Goal: Task Accomplishment & Management: Use online tool/utility

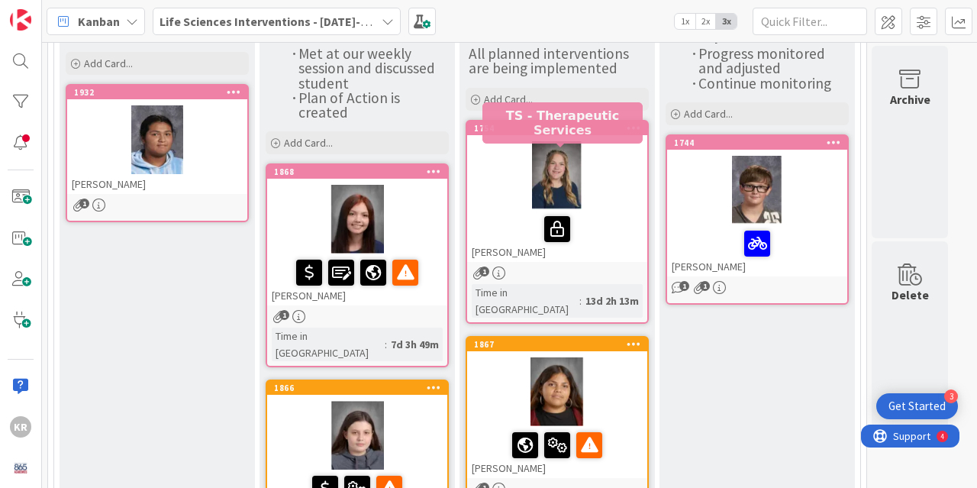
scroll to position [153, 0]
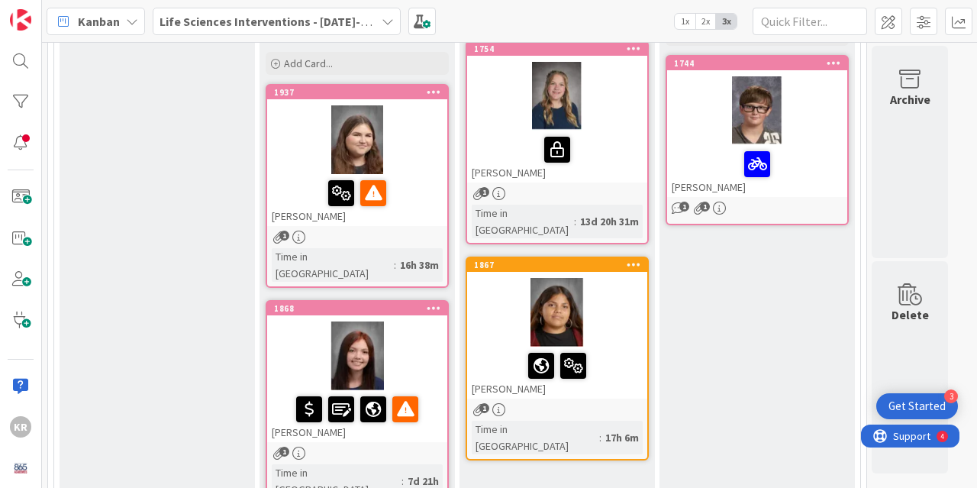
scroll to position [233, 0]
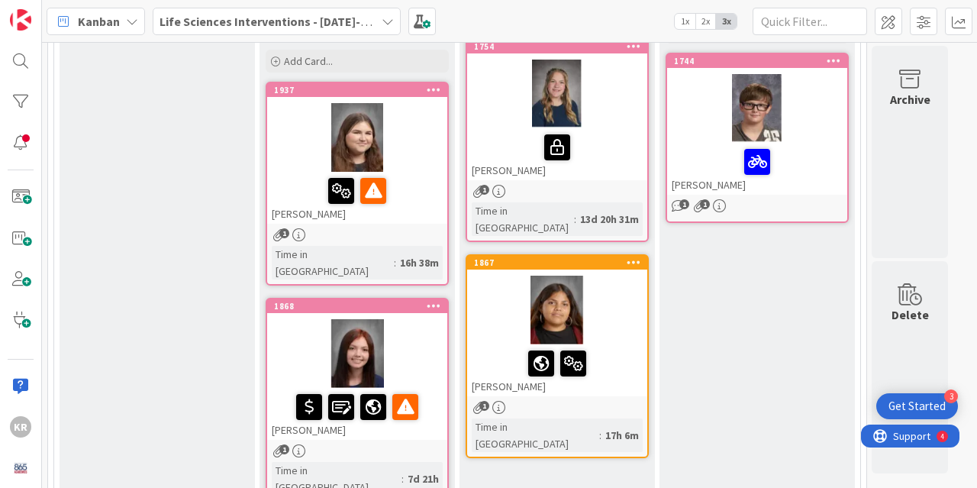
click at [417, 184] on div at bounding box center [357, 191] width 171 height 32
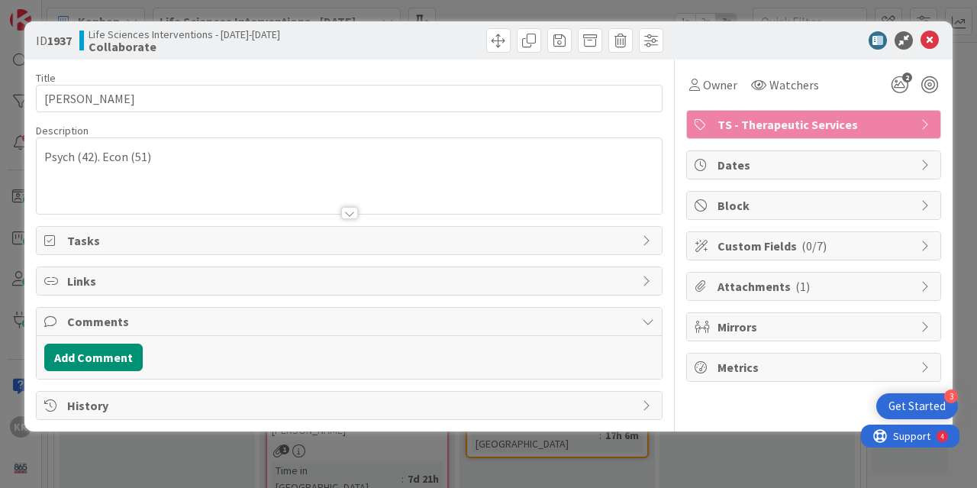
click at [162, 164] on p "Psych (42). Econ (51)" at bounding box center [349, 157] width 610 height 18
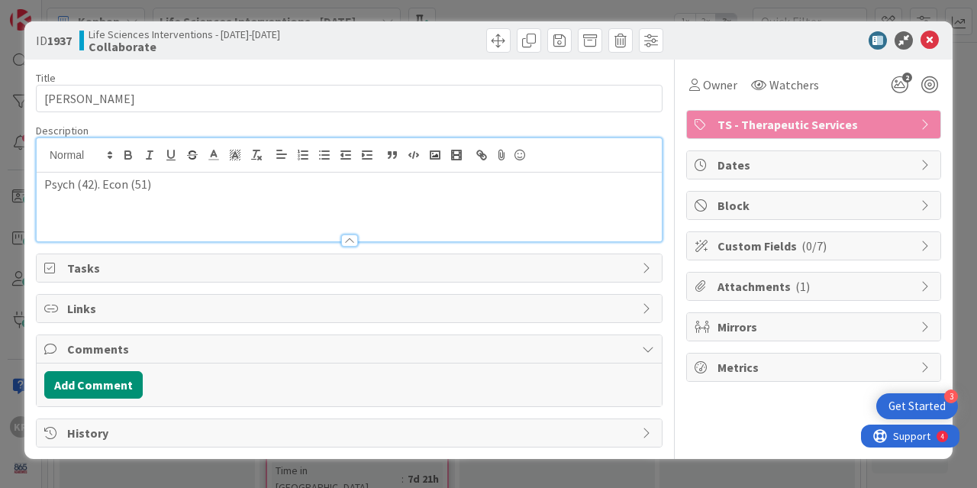
click at [172, 187] on p "Psych (42). Econ (51)" at bounding box center [349, 185] width 610 height 18
click at [0, 327] on div "ID 1937 Life Sciences Interventions - 2025-2026 Collaborate Title 17 / 128 Mada…" at bounding box center [488, 244] width 977 height 488
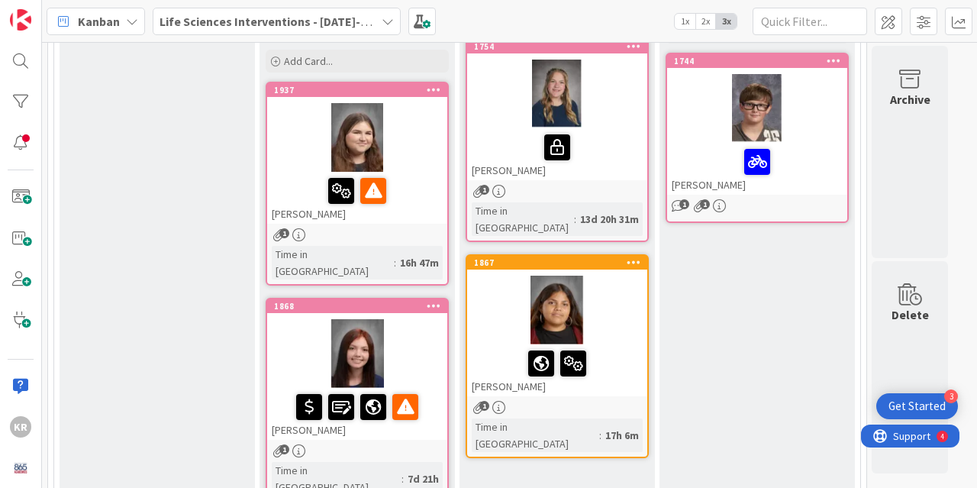
click at [417, 153] on div at bounding box center [357, 137] width 180 height 69
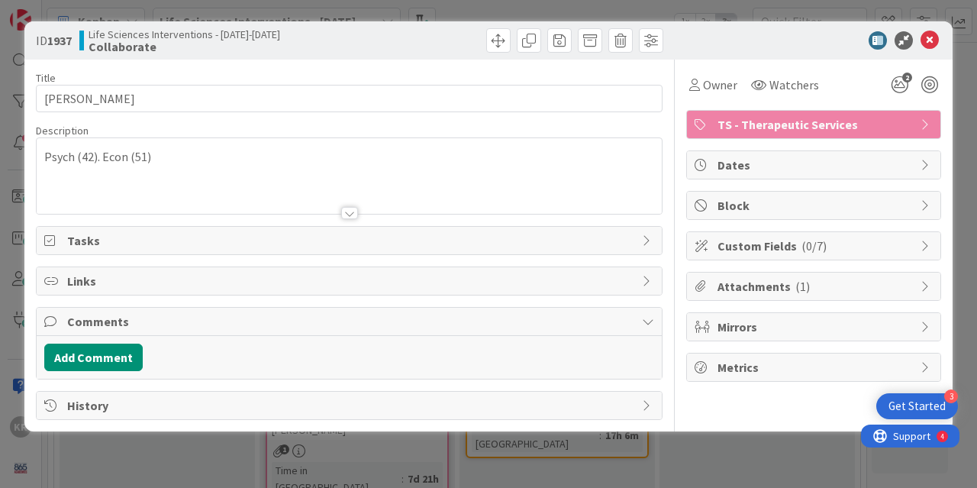
click at [205, 185] on div at bounding box center [349, 194] width 625 height 39
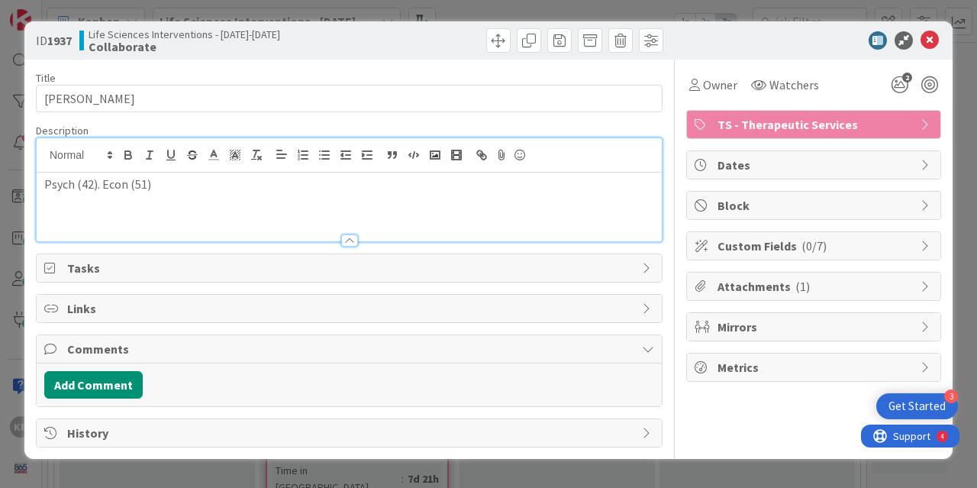
click at [194, 181] on p "Psych (42). Econ (51)" at bounding box center [349, 185] width 610 height 18
click at [0, 130] on div "ID 1937 Life Sciences Interventions - 2025-2026 Collaborate Title 17 / 128 Mada…" at bounding box center [488, 244] width 977 height 488
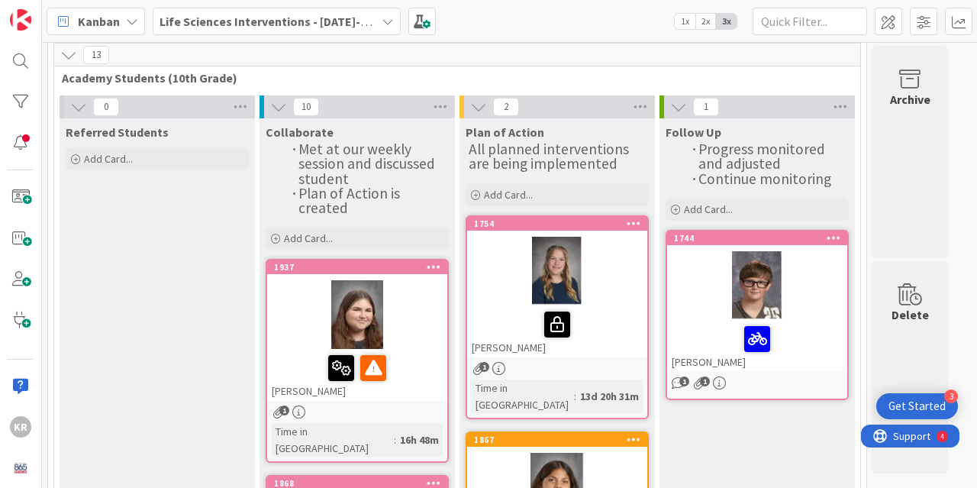
scroll to position [80, 0]
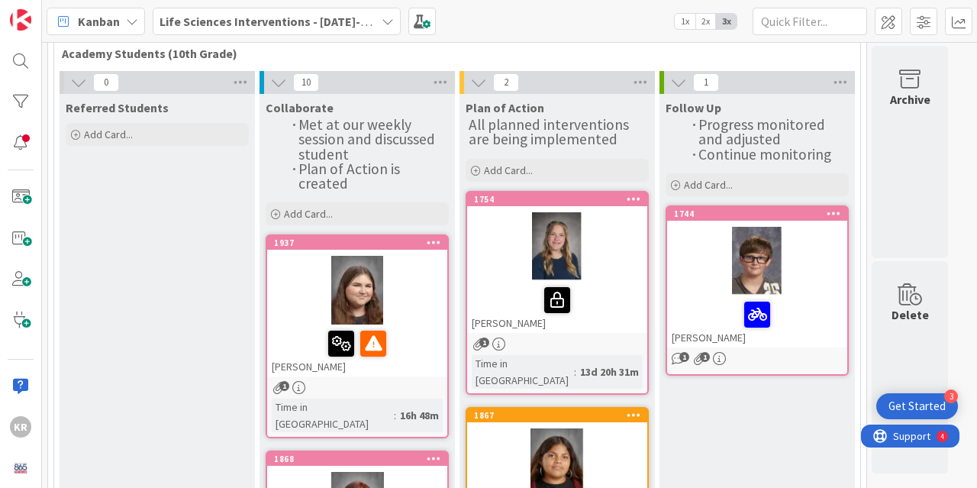
click at [492, 287] on div at bounding box center [557, 300] width 171 height 32
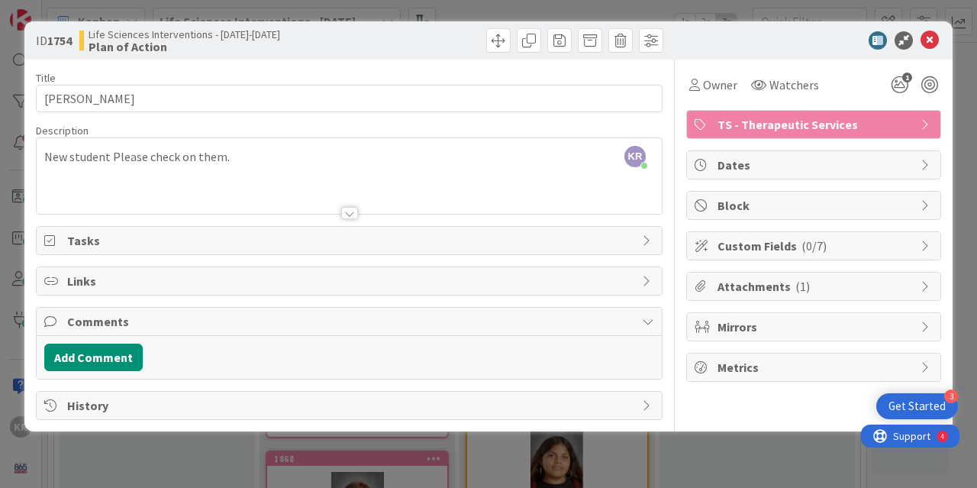
click at [12, 242] on div "ID 1754 Life Sciences Interventions - 2025-2026 Plan of Action Title 13 / 128 J…" at bounding box center [488, 244] width 977 height 488
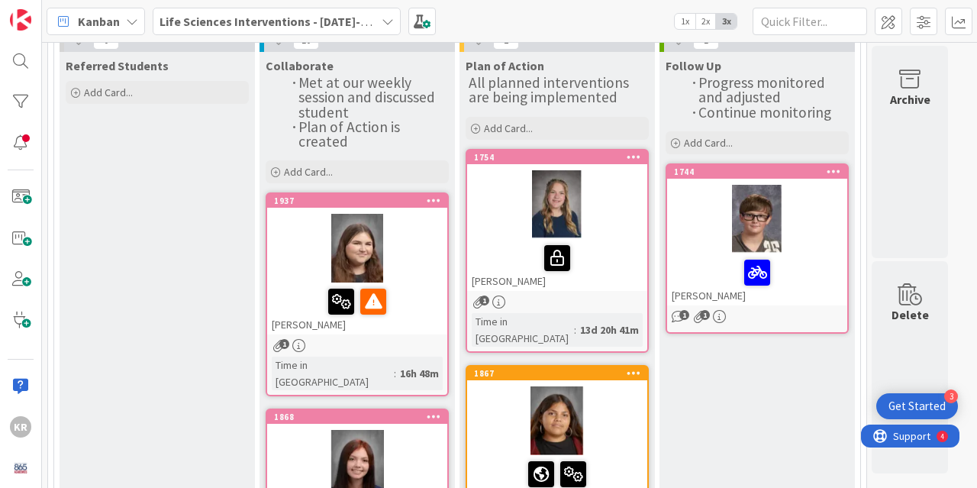
scroll to position [156, 0]
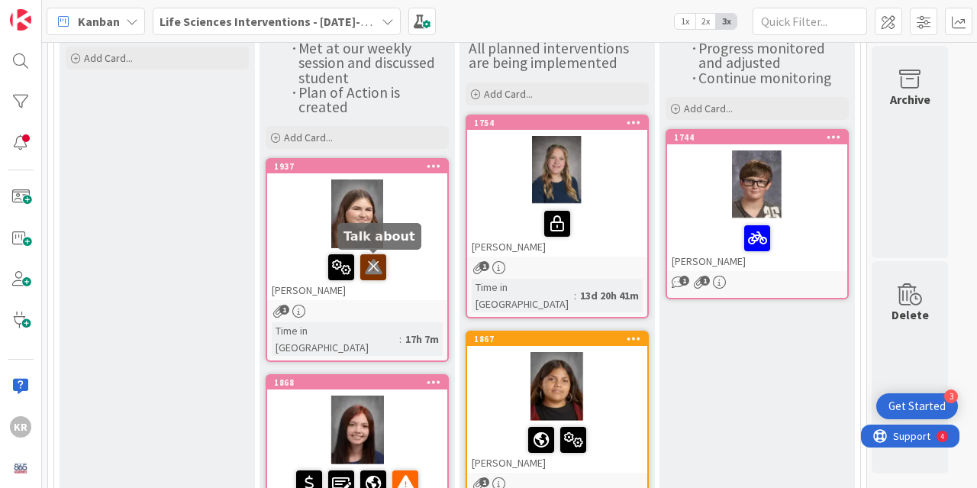
click at [374, 256] on icon at bounding box center [373, 266] width 26 height 24
click at [420, 192] on div at bounding box center [357, 213] width 180 height 69
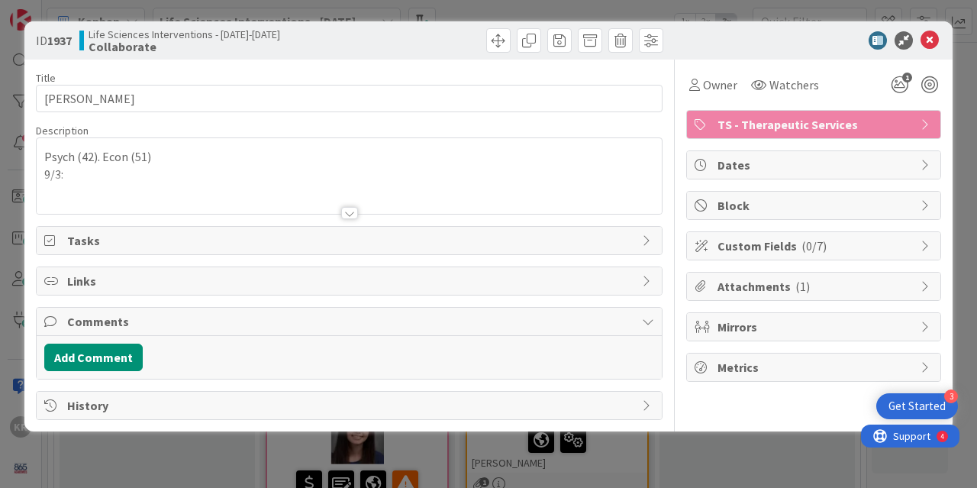
click at [84, 171] on div "Psych (42). Econ (51) 9/3:" at bounding box center [349, 176] width 625 height 76
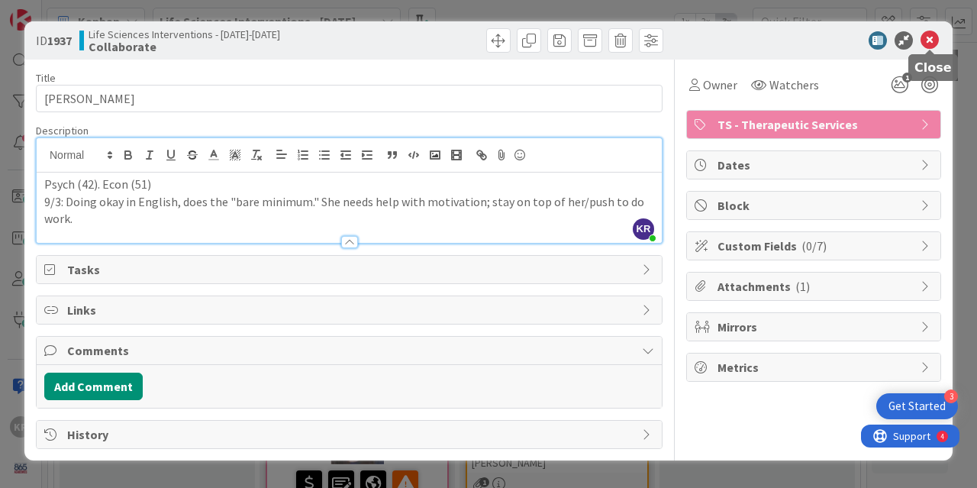
click at [933, 33] on icon at bounding box center [929, 40] width 18 height 18
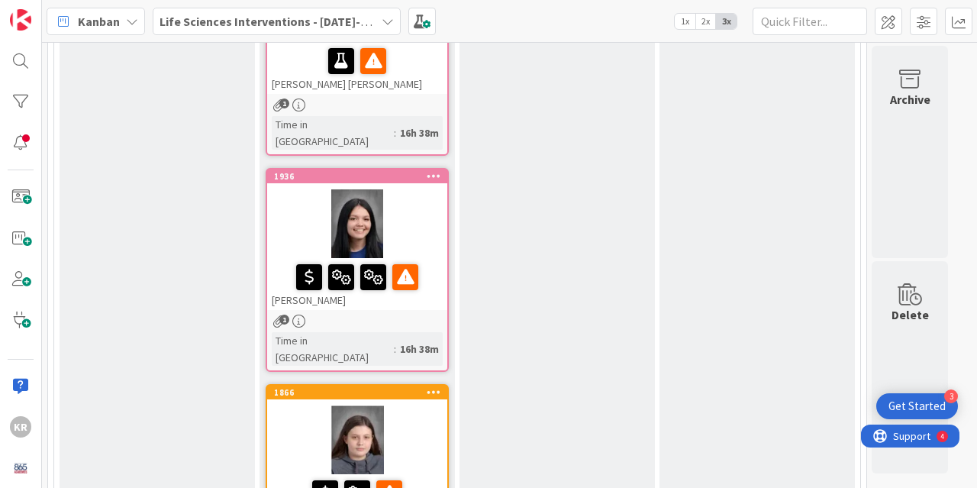
scroll to position [799, 0]
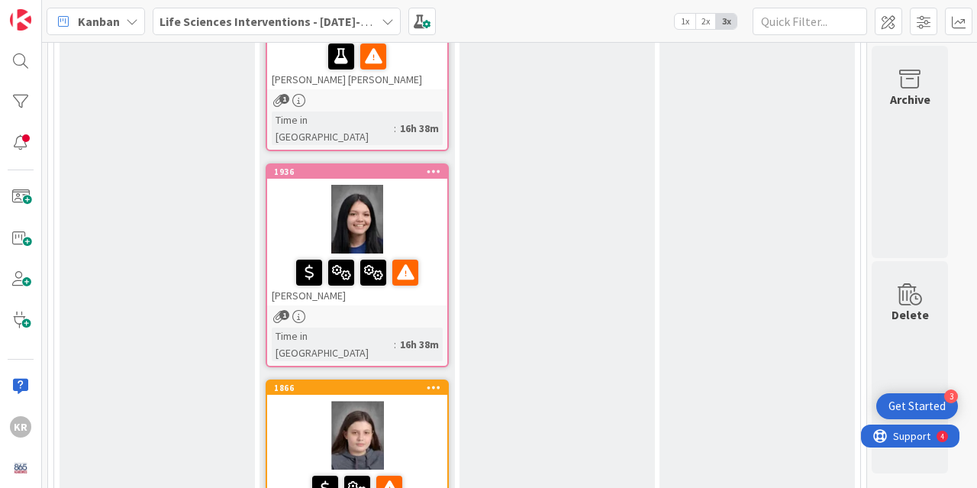
click at [391, 253] on div "Lillian Webb" at bounding box center [357, 279] width 180 height 52
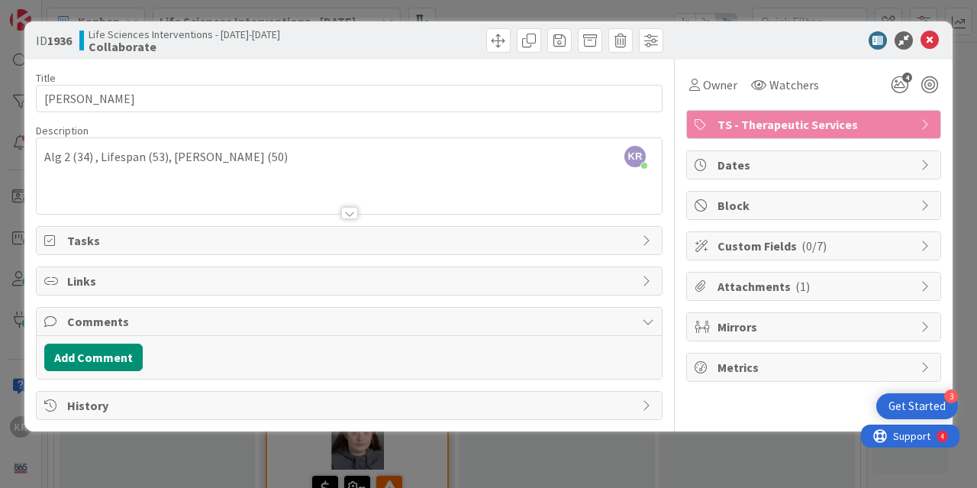
click at [292, 160] on div "KR Kailey Ryan just joined Alg 2 (34) , Lifespan (53), Hartsell (50)" at bounding box center [349, 176] width 625 height 76
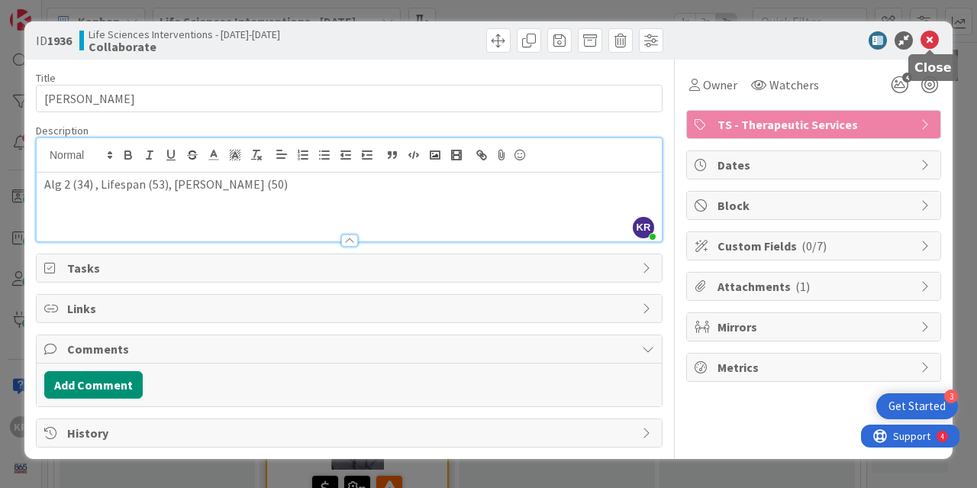
click at [930, 46] on icon at bounding box center [929, 40] width 18 height 18
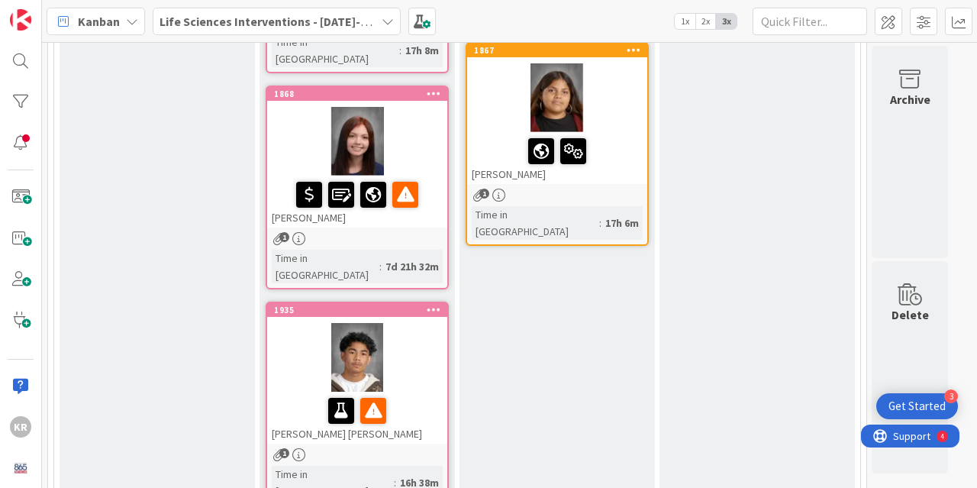
scroll to position [454, 0]
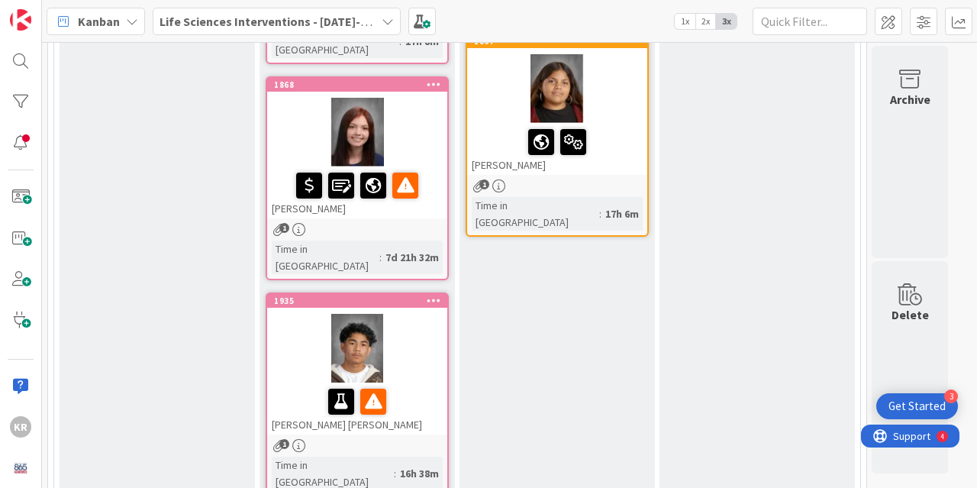
click at [385, 194] on div "BRIONNAH WEBB" at bounding box center [357, 192] width 180 height 52
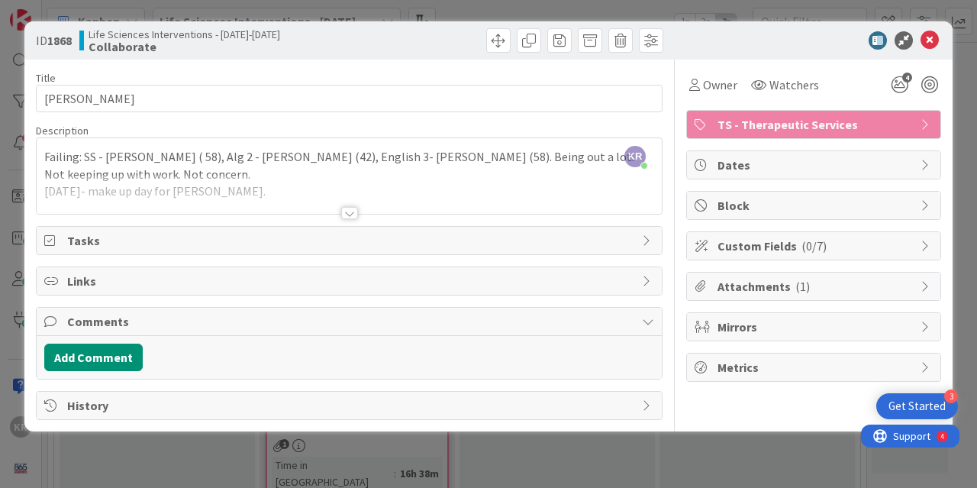
click at [243, 182] on div at bounding box center [349, 194] width 625 height 39
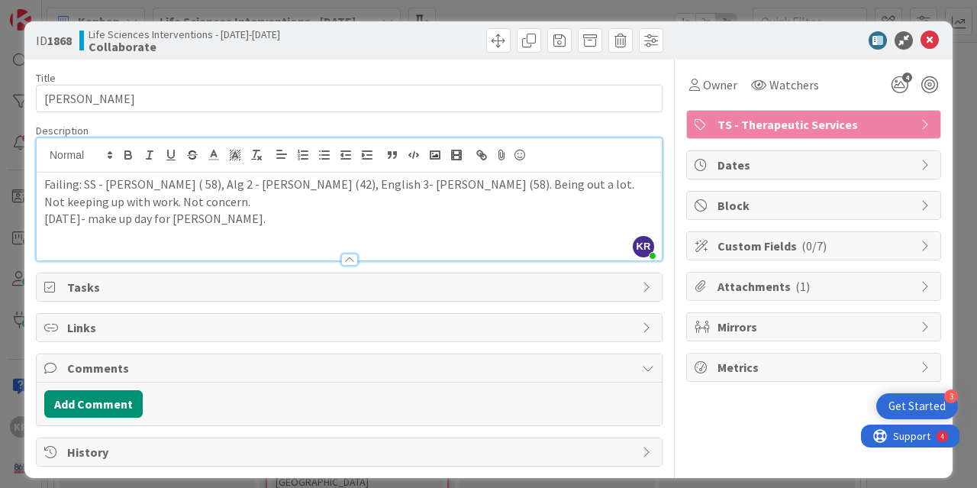
click at [256, 230] on p at bounding box center [349, 236] width 610 height 18
click at [920, 43] on icon at bounding box center [929, 40] width 18 height 18
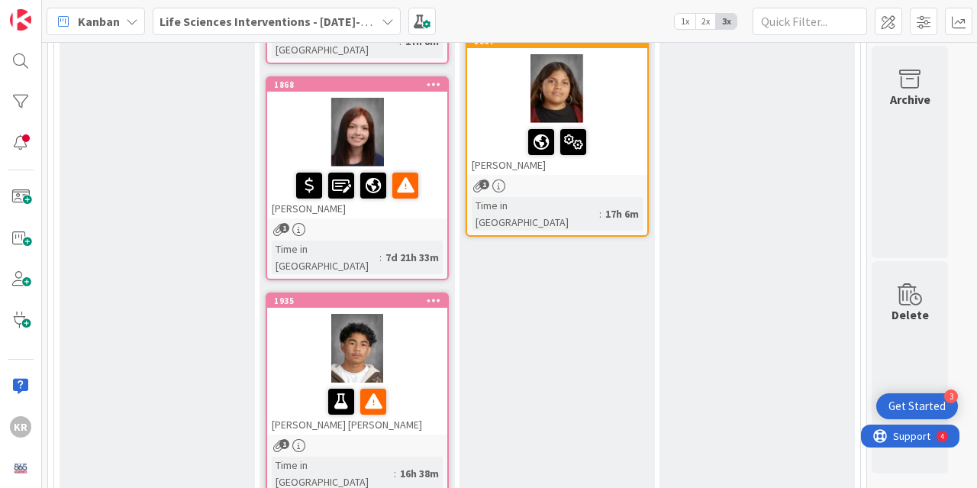
click at [416, 385] on div at bounding box center [357, 401] width 171 height 32
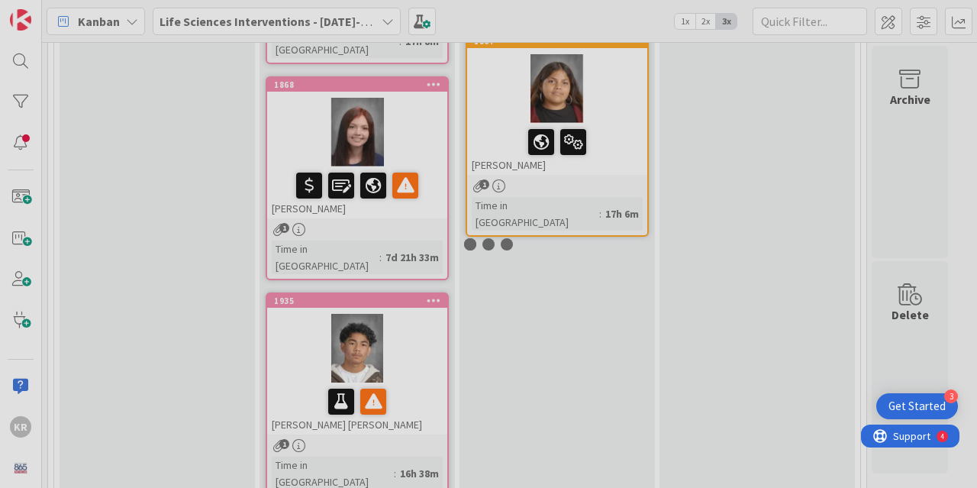
click at [416, 372] on div at bounding box center [488, 244] width 977 height 488
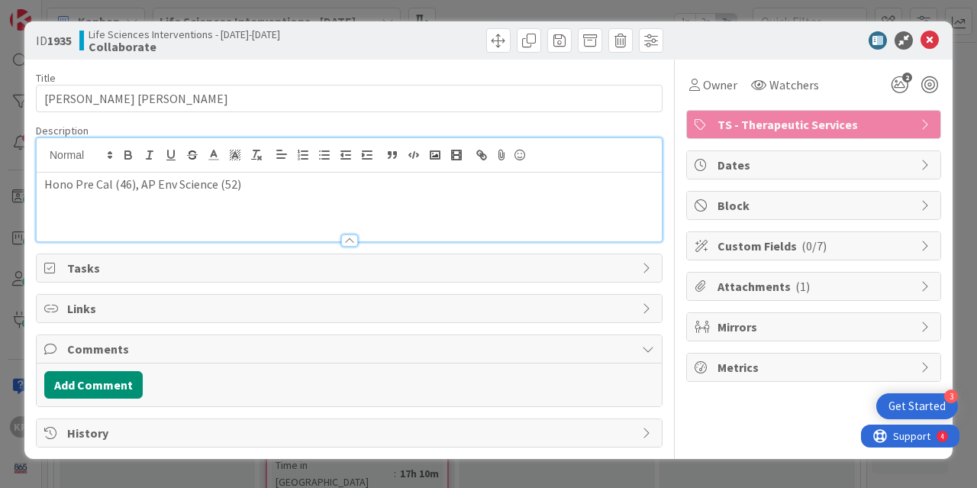
click at [269, 168] on div "Hono Pre Cal (46), AP Env Science (52)" at bounding box center [349, 189] width 625 height 103
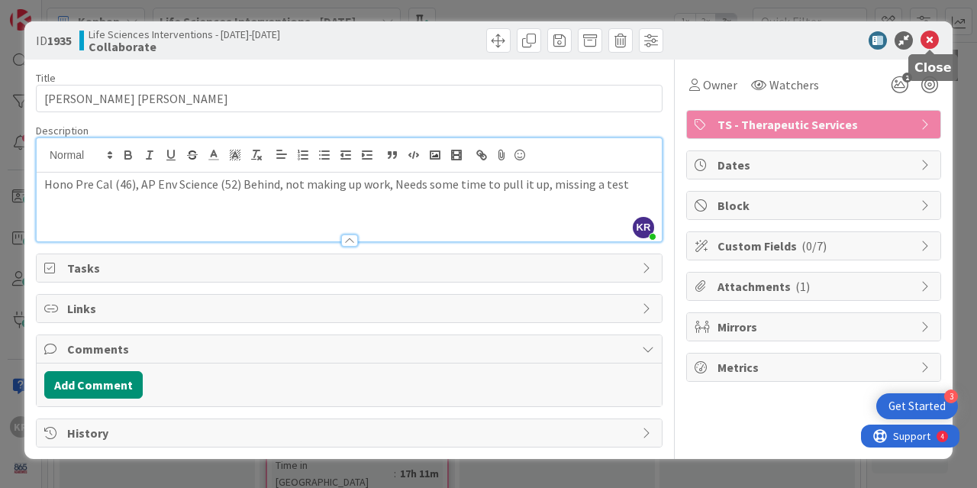
click at [930, 37] on icon at bounding box center [929, 40] width 18 height 18
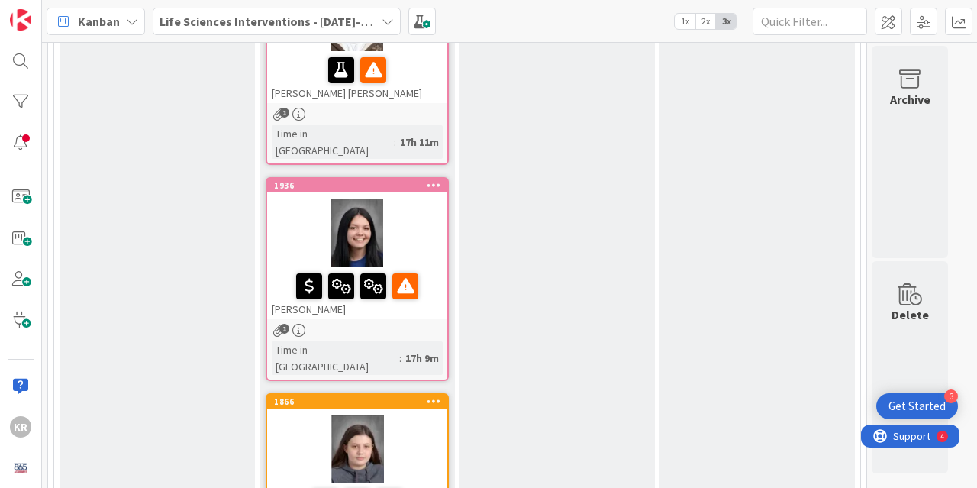
scroll to position [762, 0]
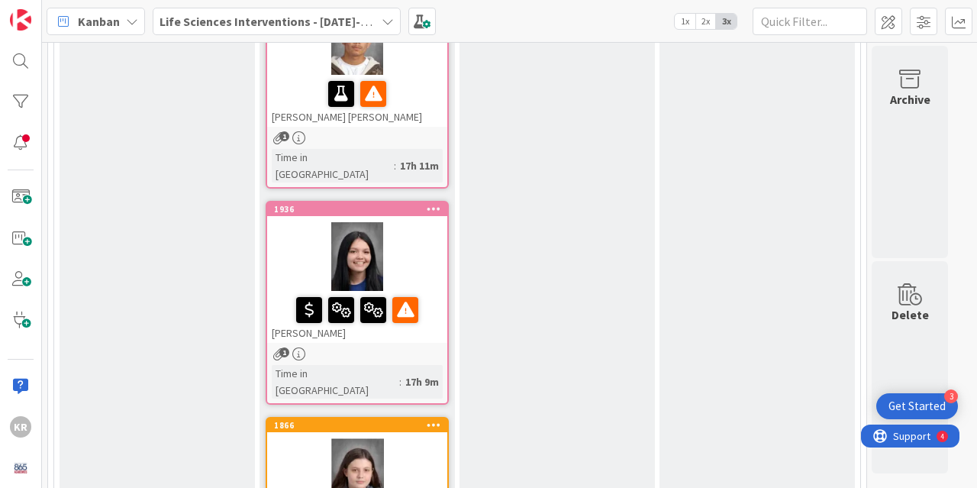
click at [427, 291] on div "Lillian Webb" at bounding box center [357, 317] width 180 height 52
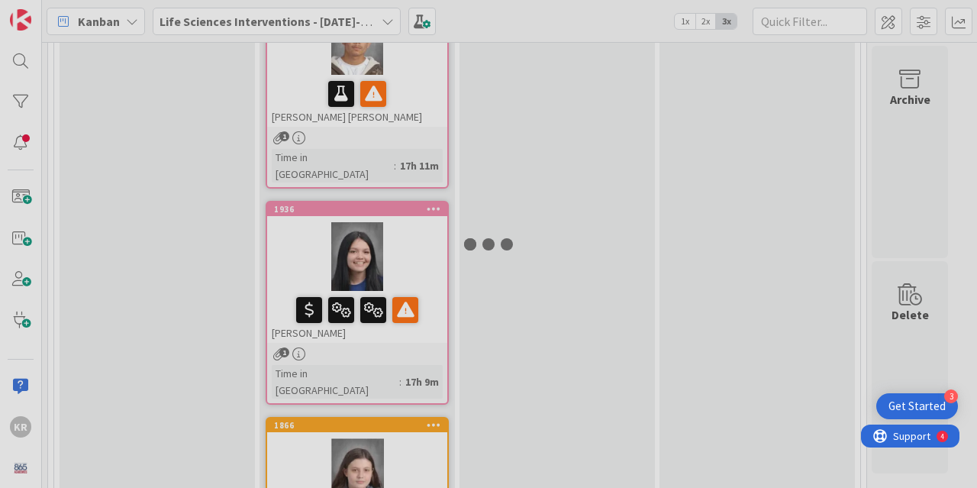
click at [427, 286] on div at bounding box center [488, 244] width 977 height 488
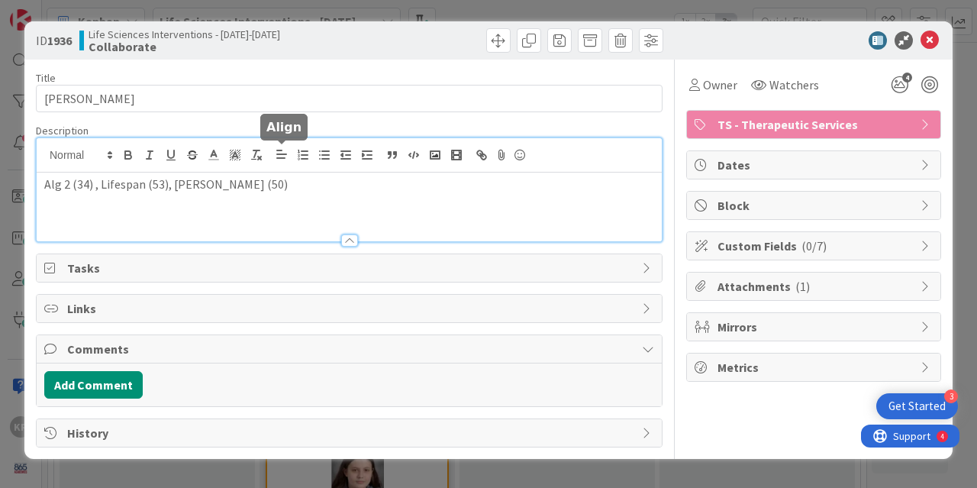
click at [277, 148] on div "Alg 2 (34) , Lifespan (53), Hartsell (50)" at bounding box center [349, 189] width 625 height 103
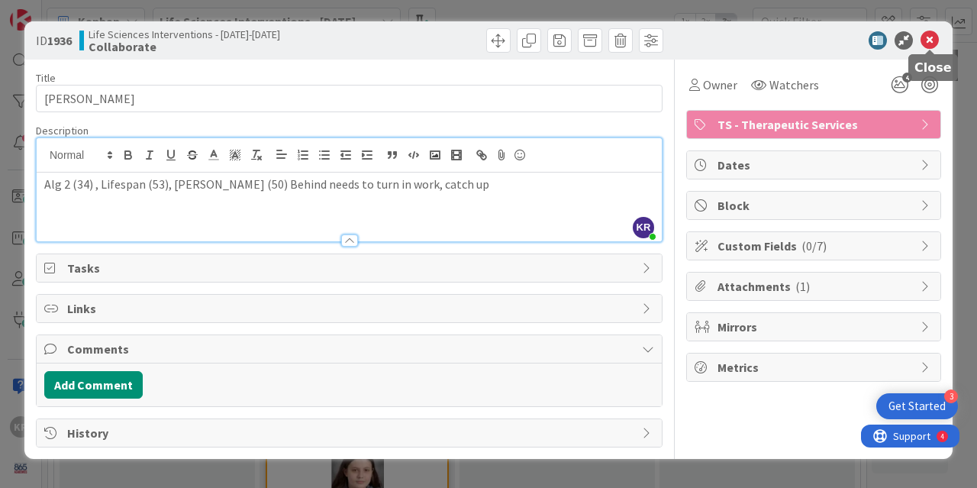
click at [929, 37] on icon at bounding box center [929, 40] width 18 height 18
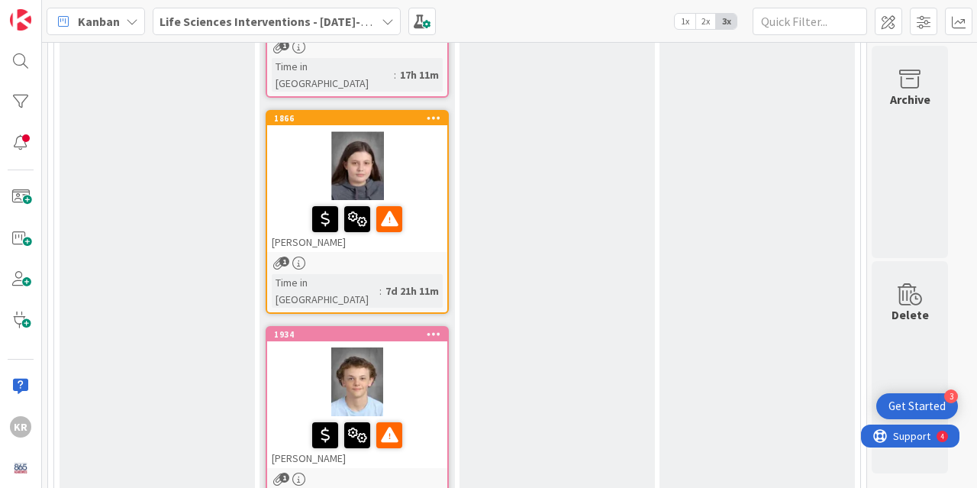
scroll to position [1092, 0]
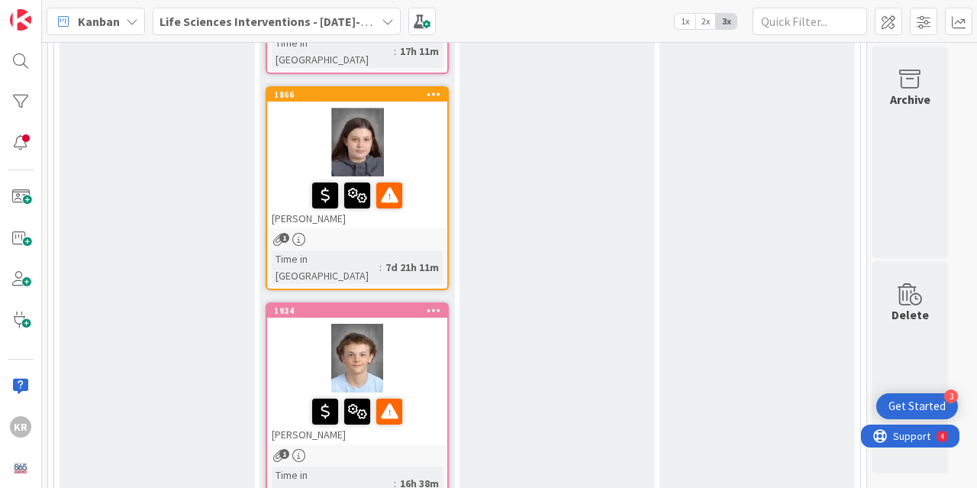
click at [411, 176] on div "Emma Beegle" at bounding box center [357, 202] width 180 height 52
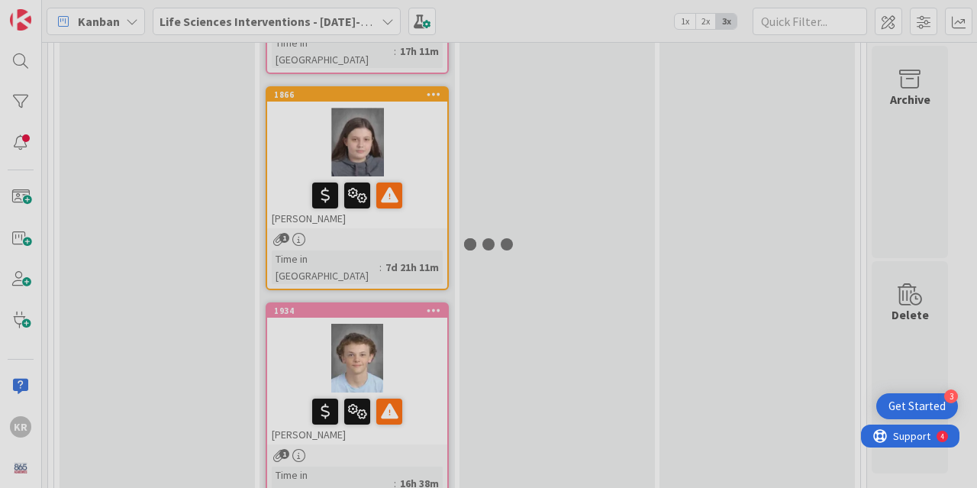
click at [411, 161] on div at bounding box center [488, 244] width 977 height 488
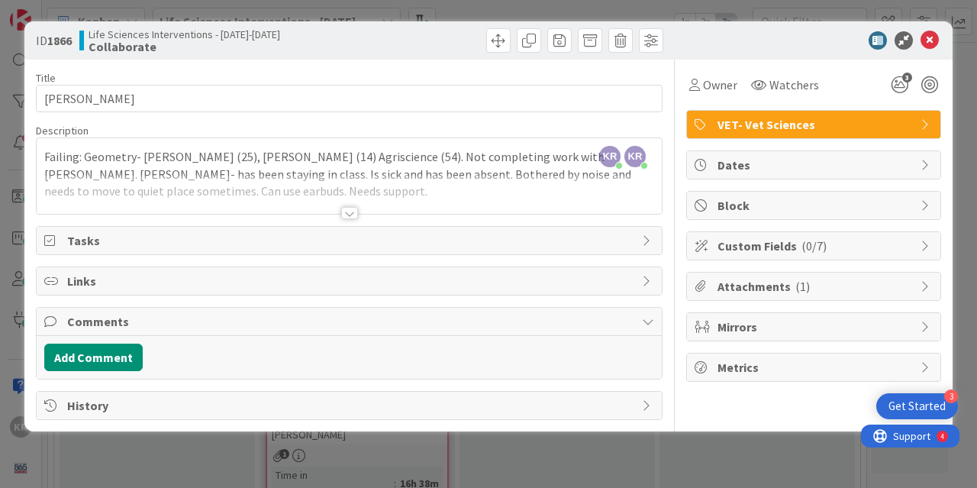
click at [186, 185] on div at bounding box center [349, 194] width 625 height 39
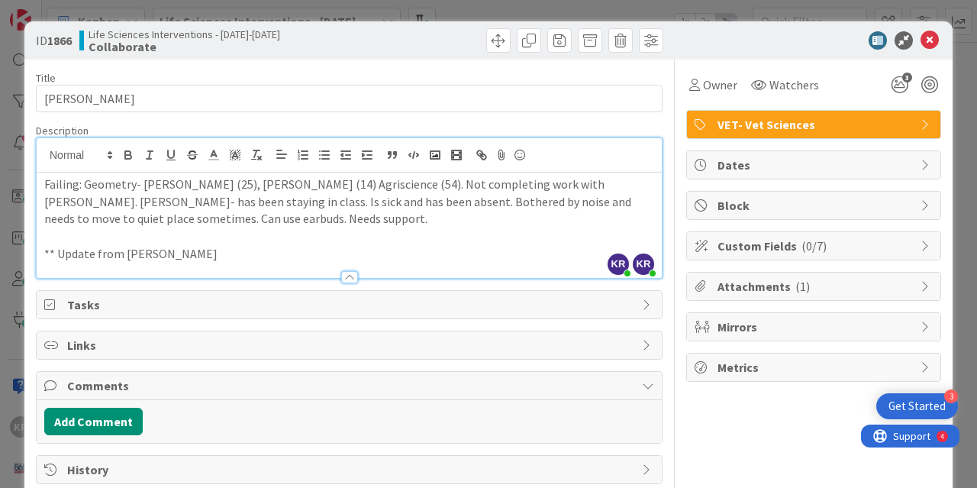
click at [162, 237] on p at bounding box center [349, 236] width 610 height 18
drag, startPoint x: 45, startPoint y: 232, endPoint x: 169, endPoint y: 237, distance: 123.7
click at [169, 237] on p "Leaving everyday" at bounding box center [349, 236] width 610 height 18
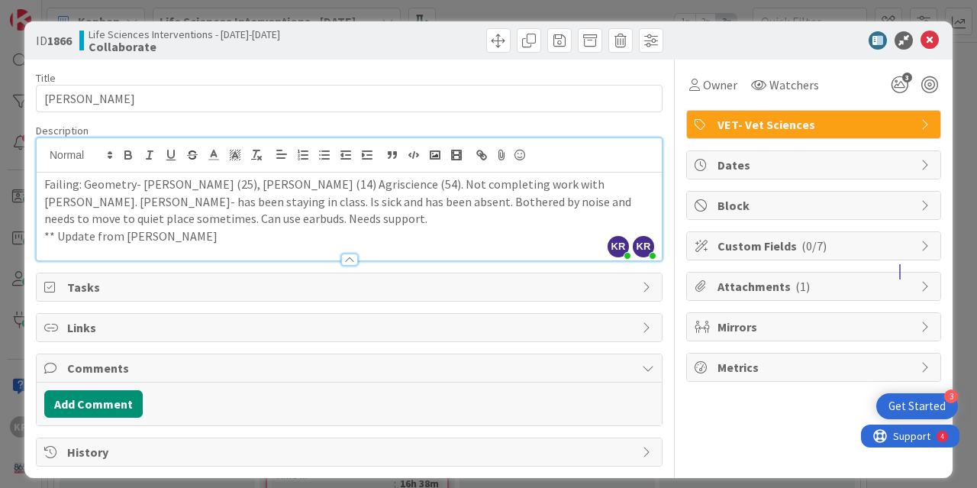
click at [174, 234] on p "** Update from McKenna" at bounding box center [349, 236] width 610 height 18
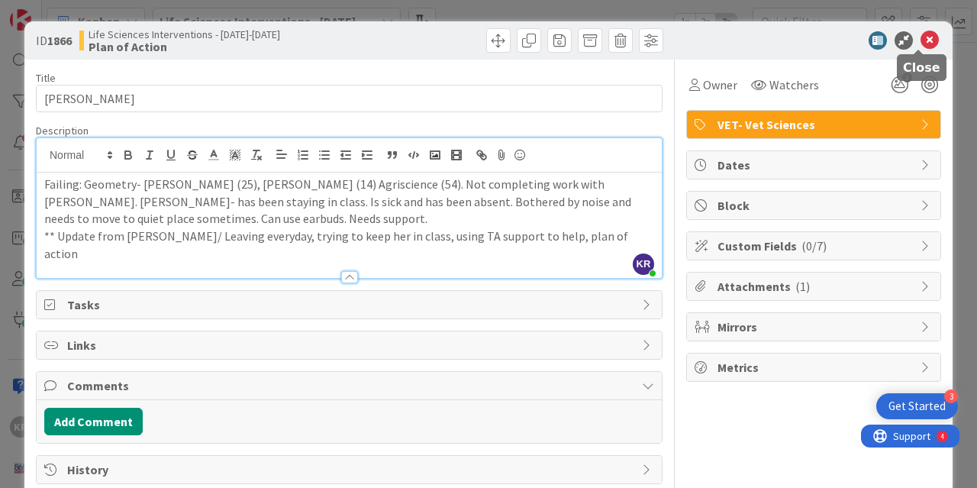
click at [923, 37] on icon at bounding box center [929, 40] width 18 height 18
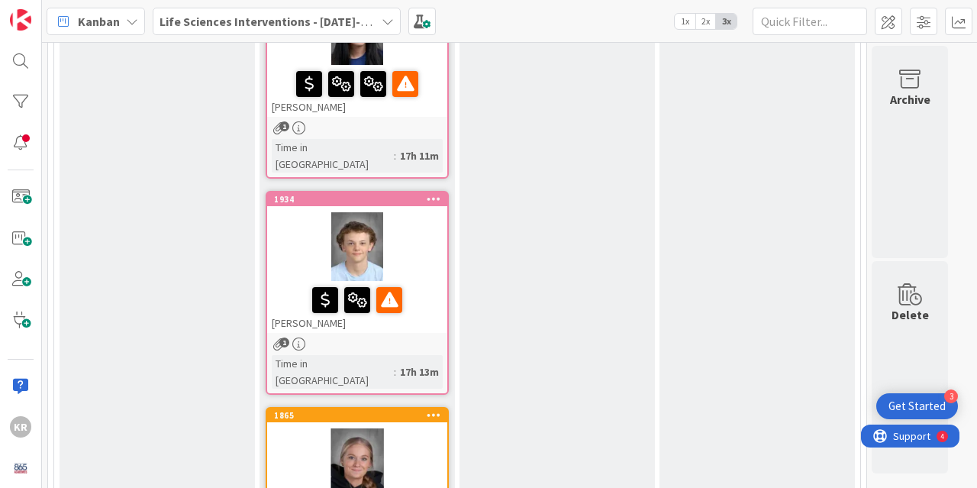
scroll to position [965, 0]
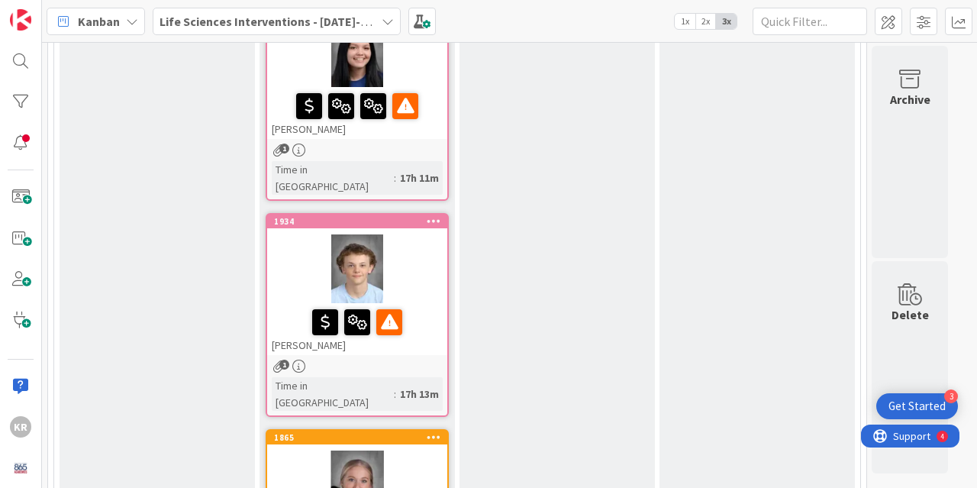
click at [404, 359] on div "1" at bounding box center [357, 365] width 180 height 13
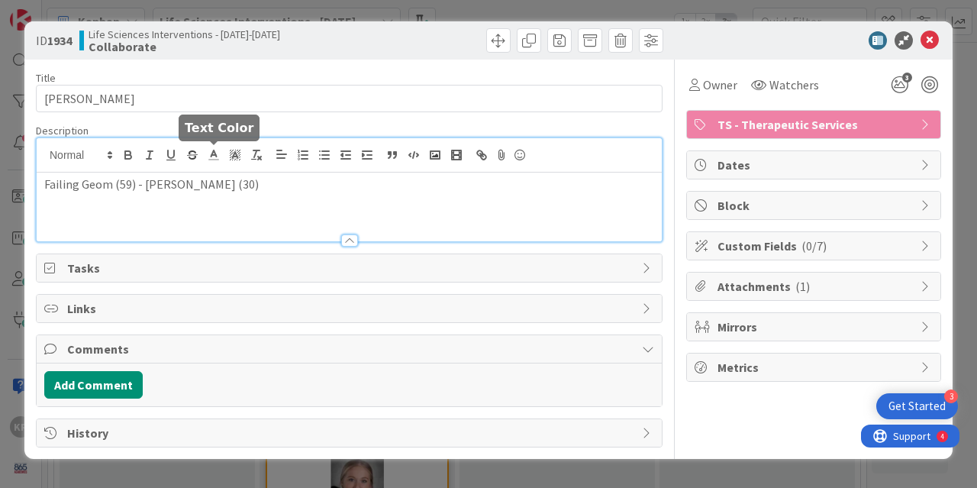
click at [212, 155] on div "Failing Geom (59) - Lynch (30)" at bounding box center [349, 189] width 625 height 103
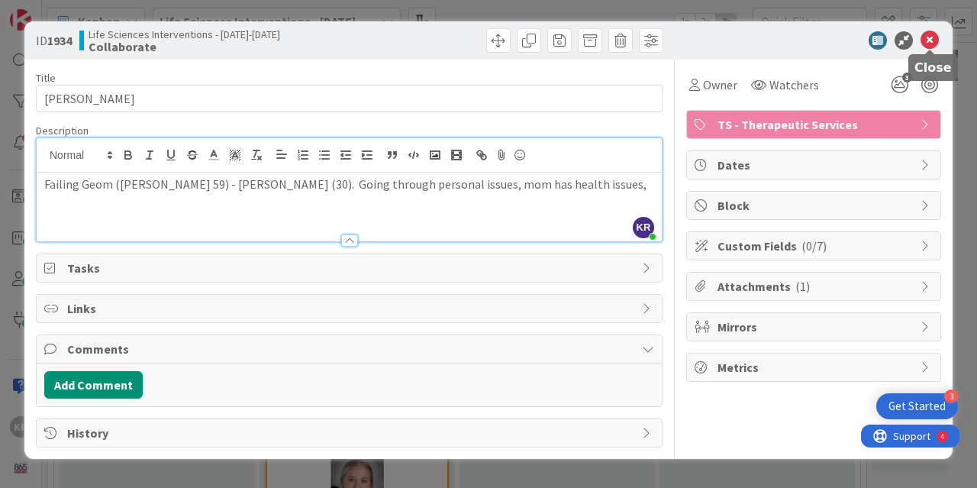
click at [930, 38] on icon at bounding box center [929, 40] width 18 height 18
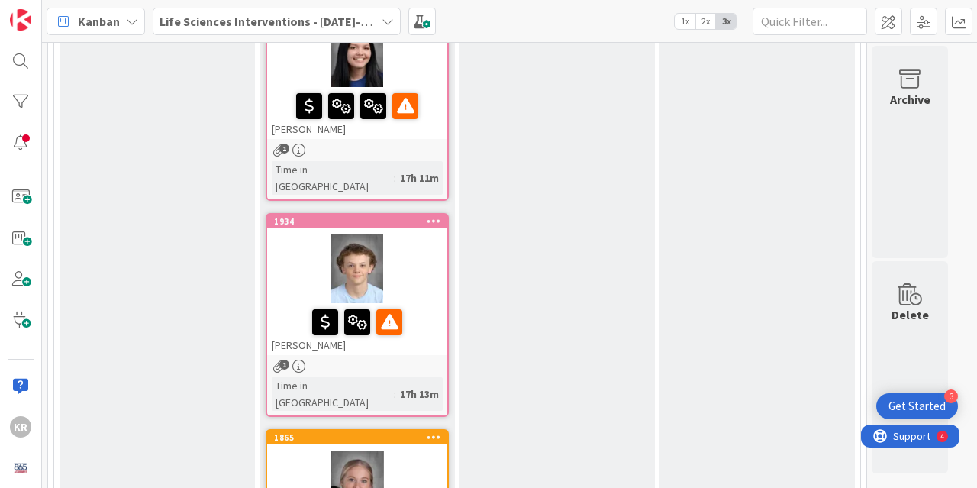
click at [399, 450] on div at bounding box center [357, 484] width 180 height 69
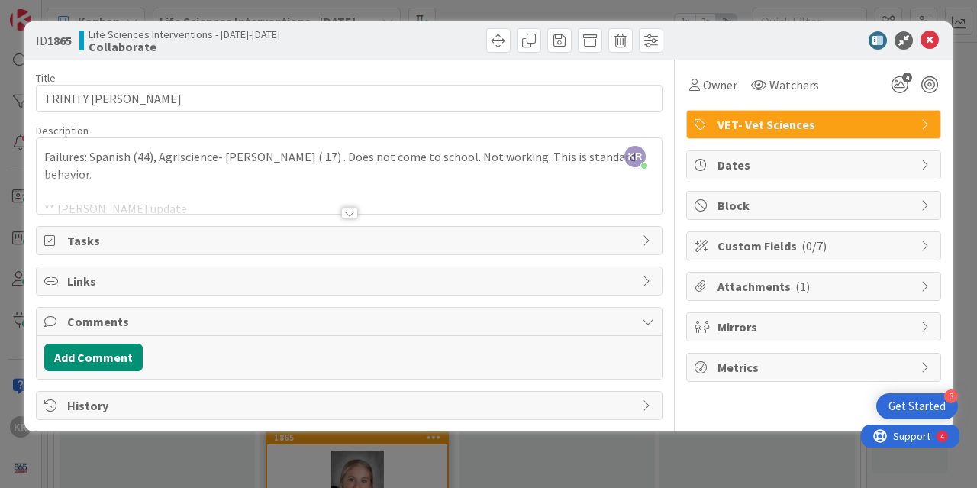
click at [166, 184] on div at bounding box center [349, 194] width 625 height 39
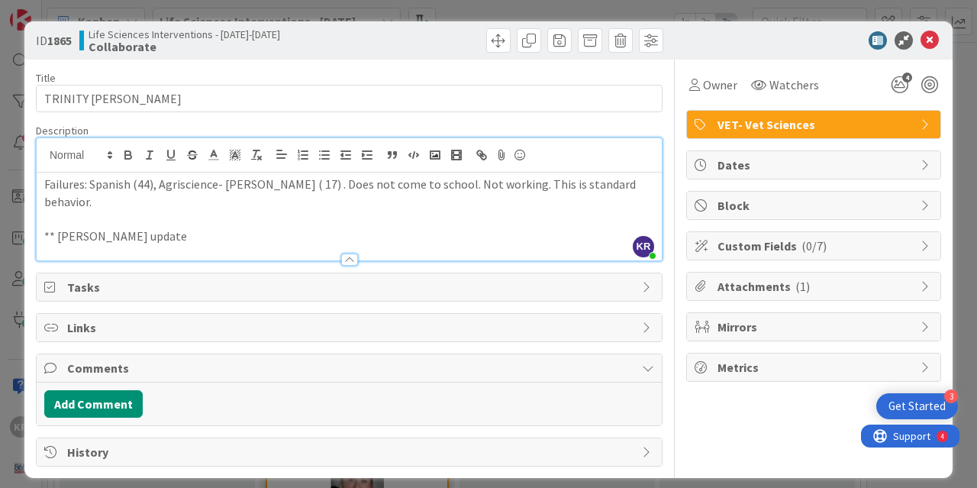
click at [150, 227] on p "** Brad update" at bounding box center [349, 236] width 610 height 18
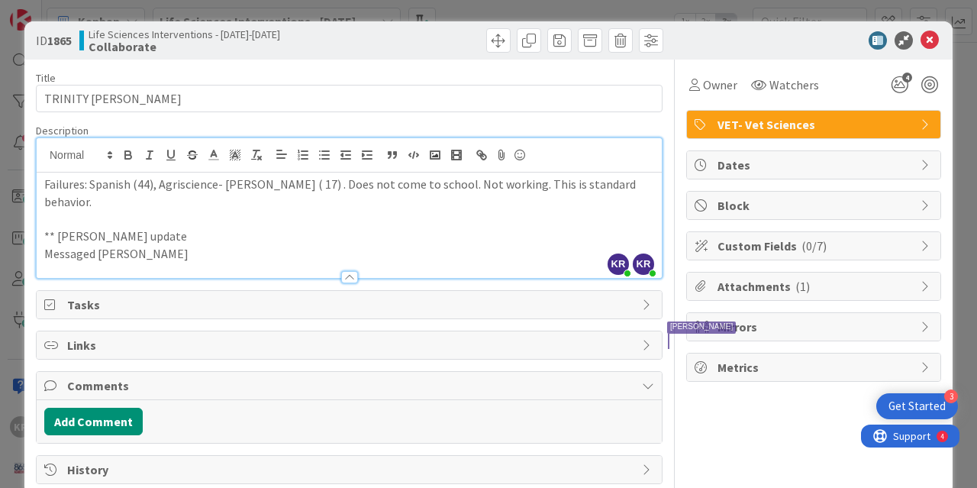
click at [153, 245] on p "Messaged Sherri" at bounding box center [349, 254] width 610 height 18
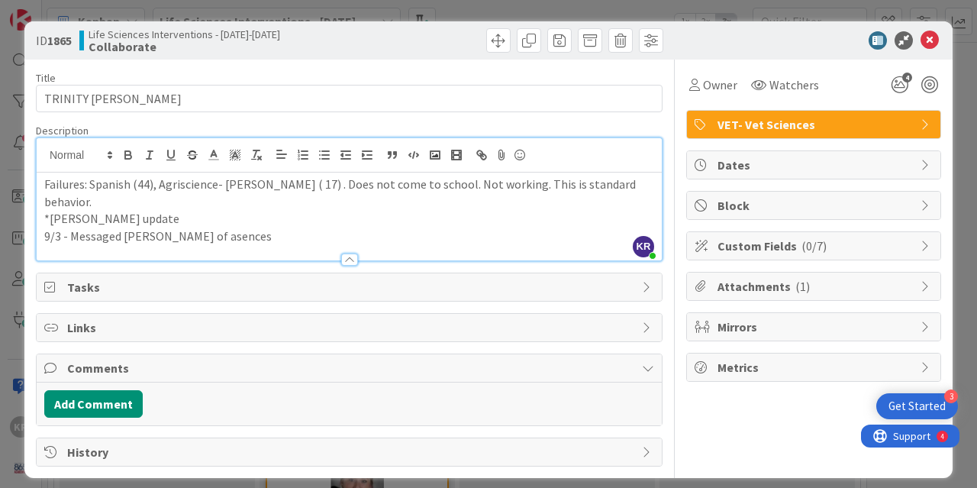
click at [201, 227] on p "9/3 - Messaged Sherri Lots of asences" at bounding box center [349, 236] width 610 height 18
click at [265, 227] on p "9/3 - Messaged Sherri Lots of absences" at bounding box center [349, 236] width 610 height 18
click at [930, 38] on icon at bounding box center [929, 40] width 18 height 18
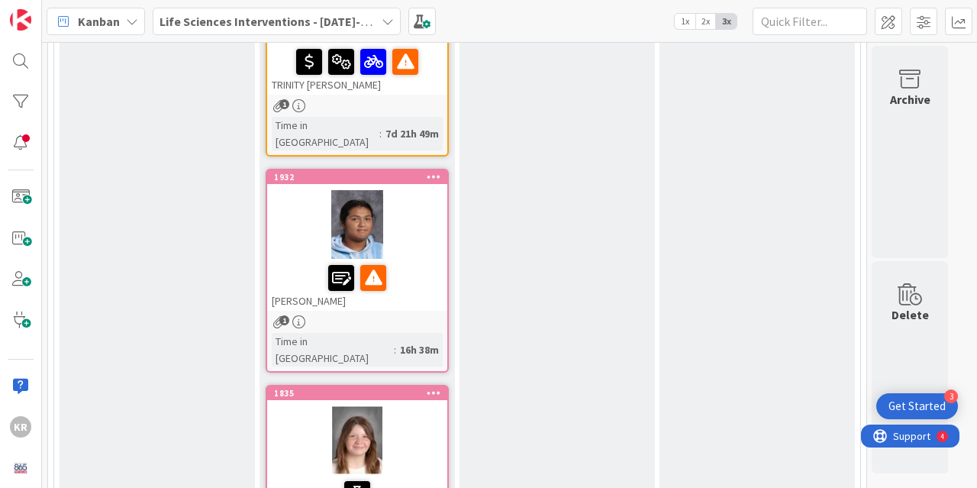
scroll to position [1455, 0]
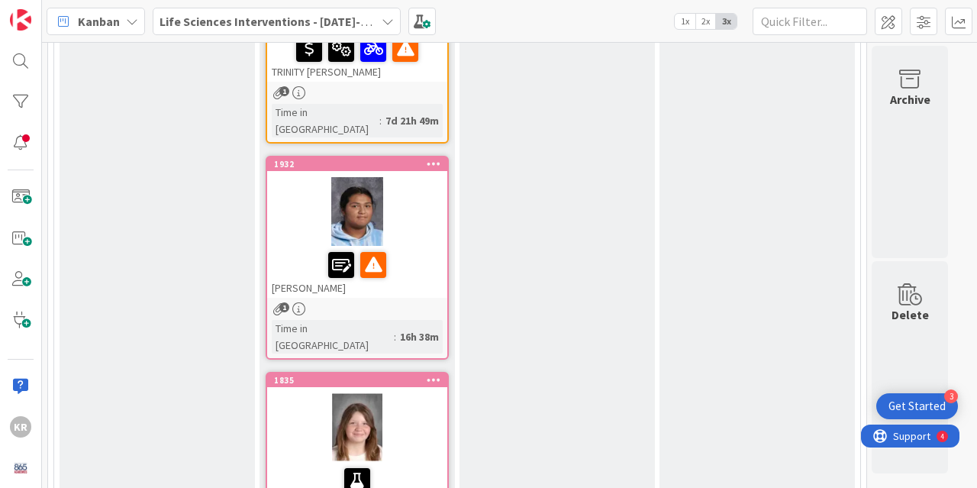
click at [375, 246] on div "Yaretzi Ramon" at bounding box center [357, 272] width 180 height 52
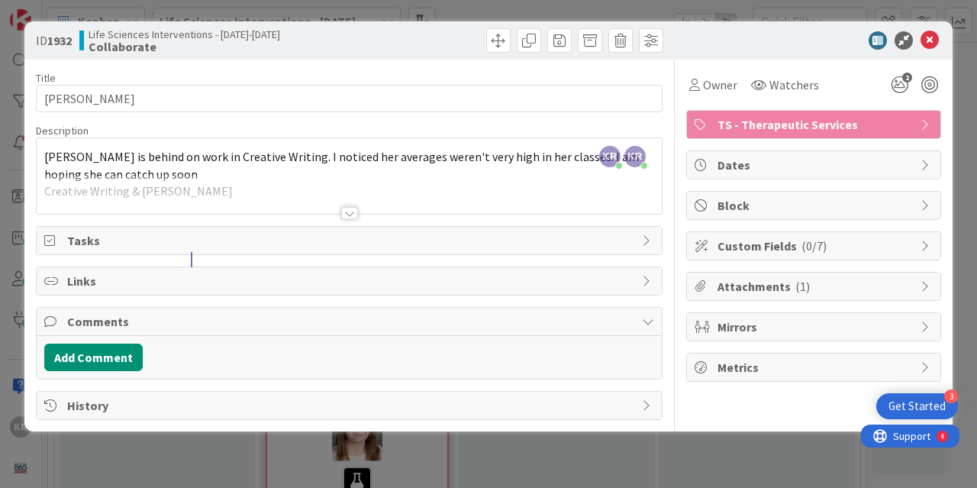
click at [221, 182] on div at bounding box center [349, 194] width 625 height 39
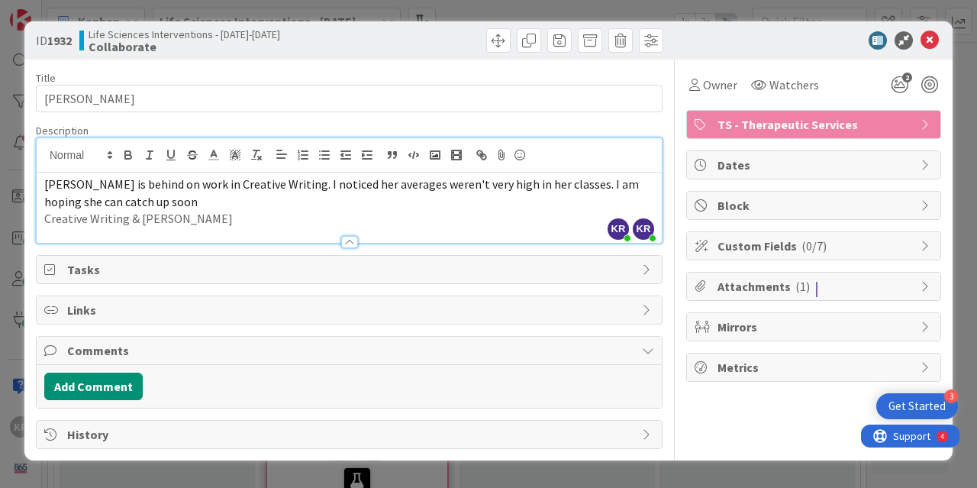
click at [207, 213] on p "Creative Writing & Mrs. Orrick" at bounding box center [349, 219] width 610 height 18
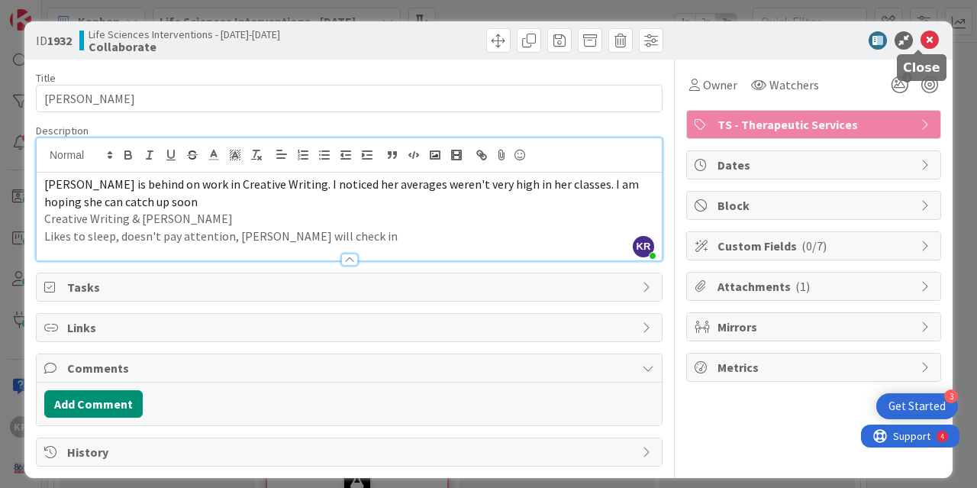
click at [920, 38] on icon at bounding box center [929, 40] width 18 height 18
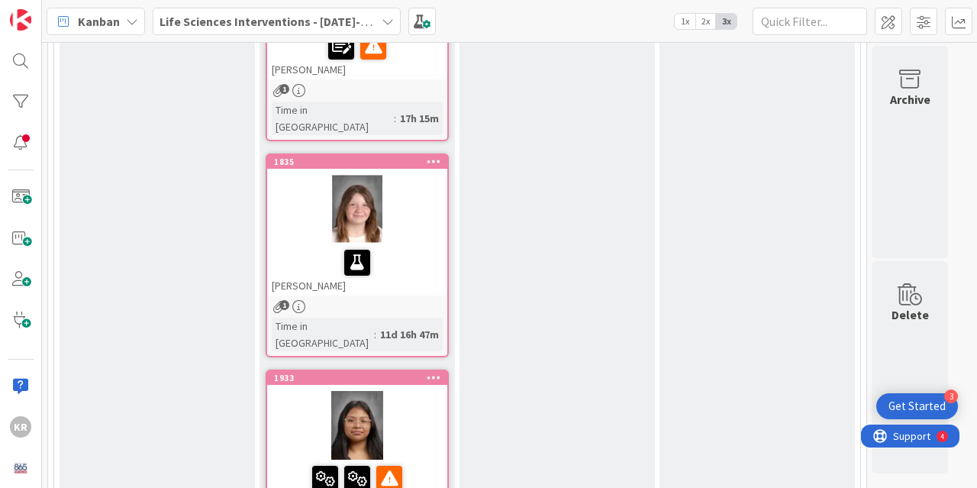
scroll to position [1682, 0]
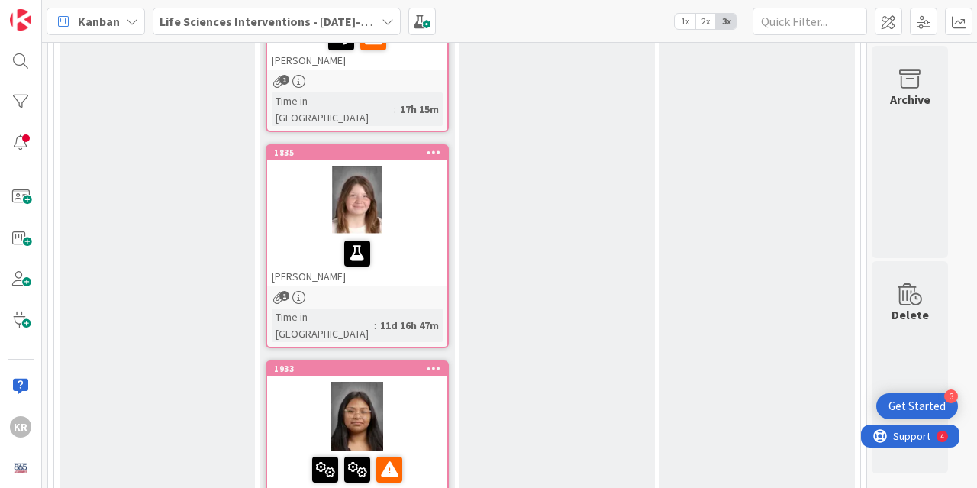
click at [409, 450] on div "Jutsely Camacho Zaraz" at bounding box center [357, 476] width 180 height 52
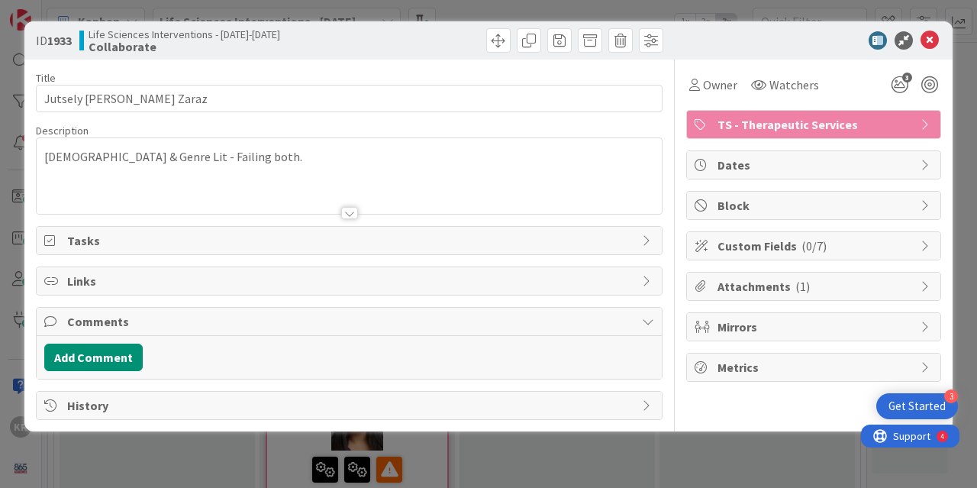
click at [209, 152] on div "Bible & Genre Lit - Failing both." at bounding box center [349, 176] width 625 height 76
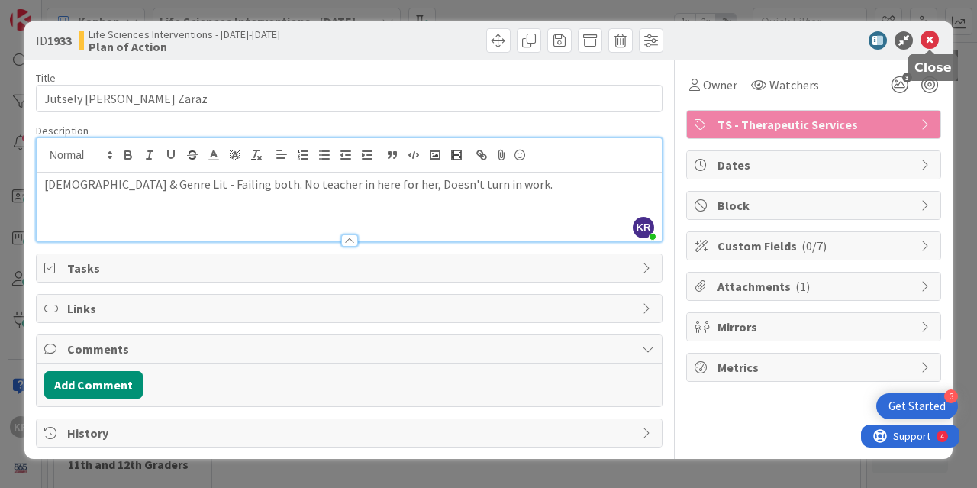
click at [923, 39] on icon at bounding box center [929, 40] width 18 height 18
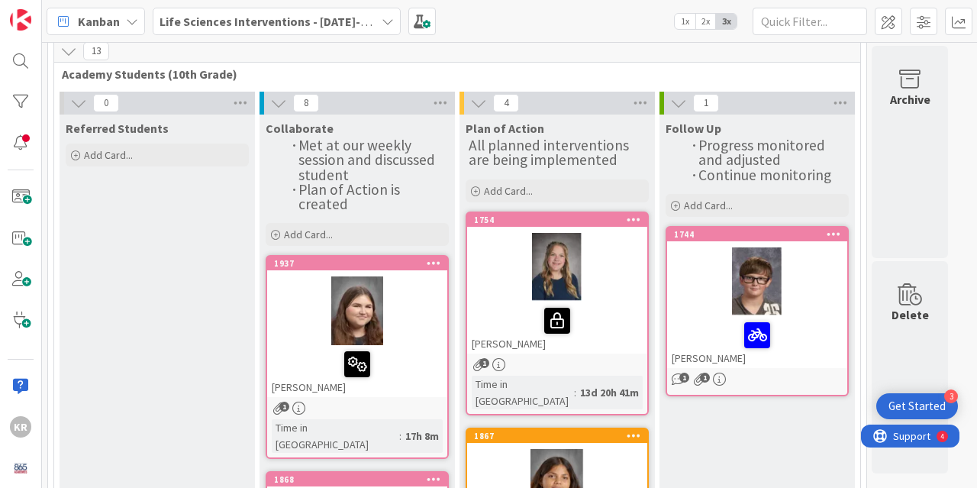
scroll to position [184, 0]
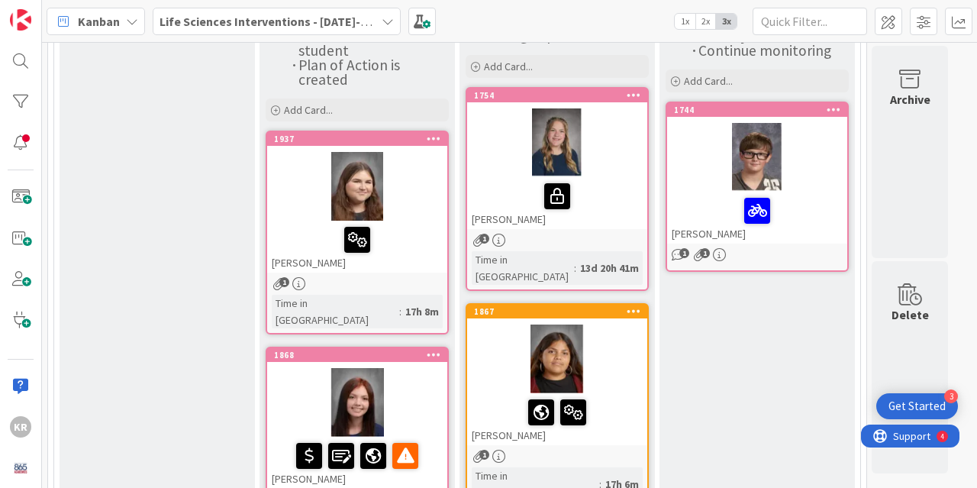
click at [430, 235] on div at bounding box center [357, 240] width 171 height 32
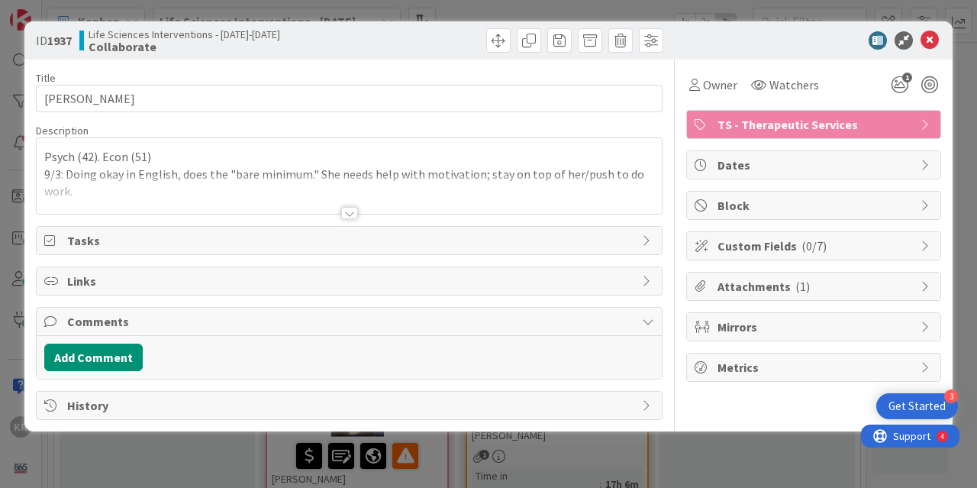
click at [120, 179] on div at bounding box center [349, 194] width 625 height 39
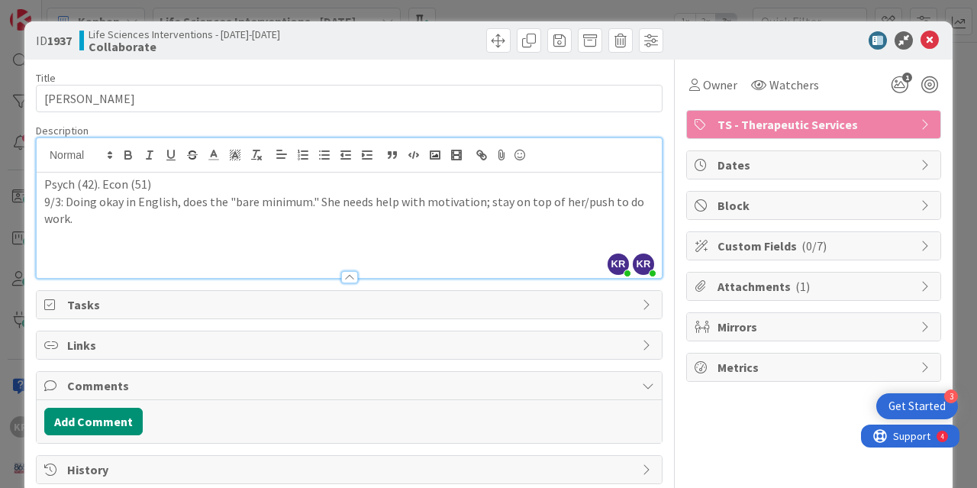
click at [112, 227] on p at bounding box center [349, 236] width 610 height 18
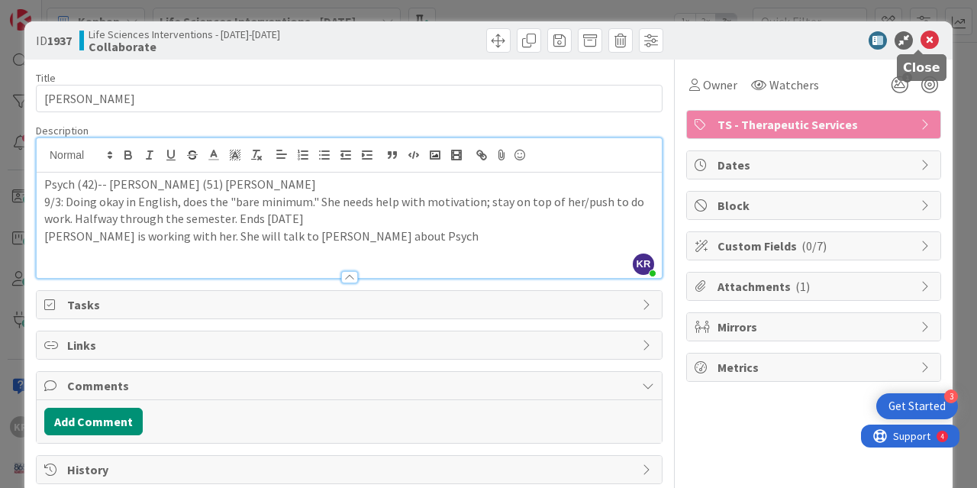
click at [920, 40] on icon at bounding box center [929, 40] width 18 height 18
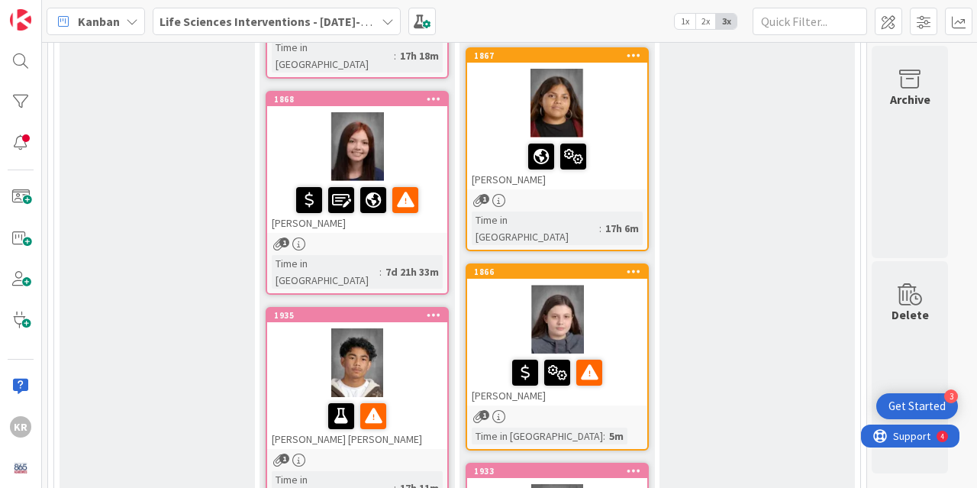
scroll to position [447, 0]
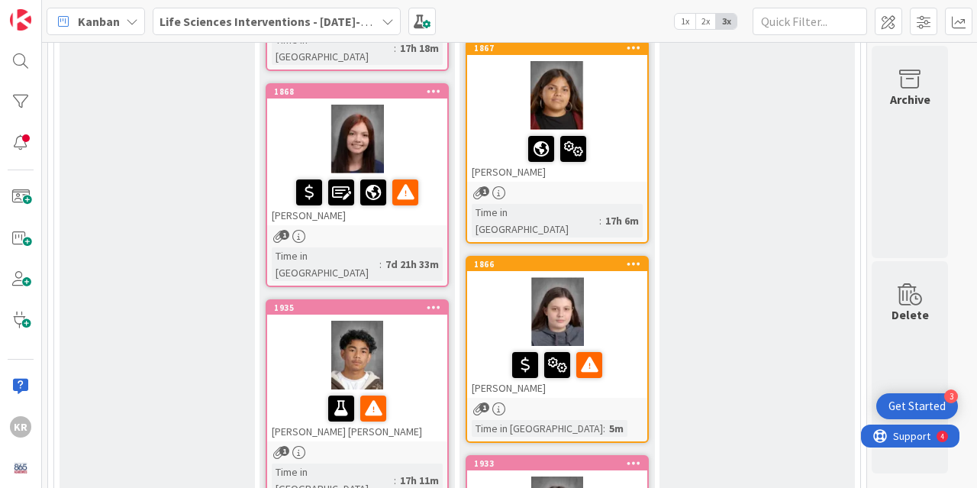
click at [355, 230] on div "1" at bounding box center [357, 236] width 180 height 13
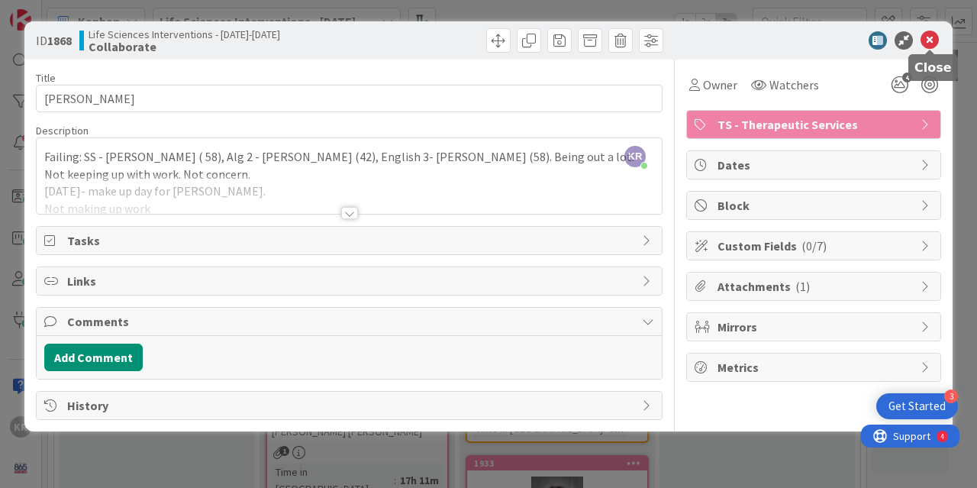
click at [924, 42] on icon at bounding box center [929, 40] width 18 height 18
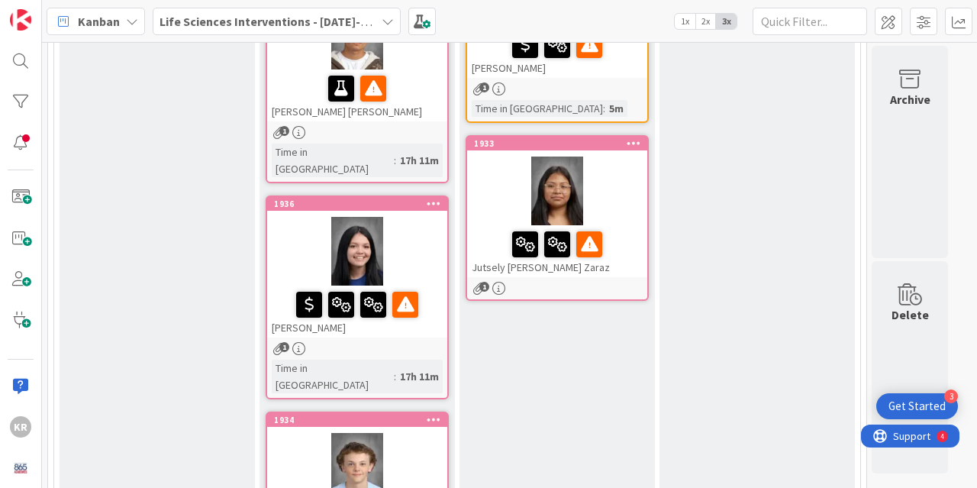
scroll to position [775, 0]
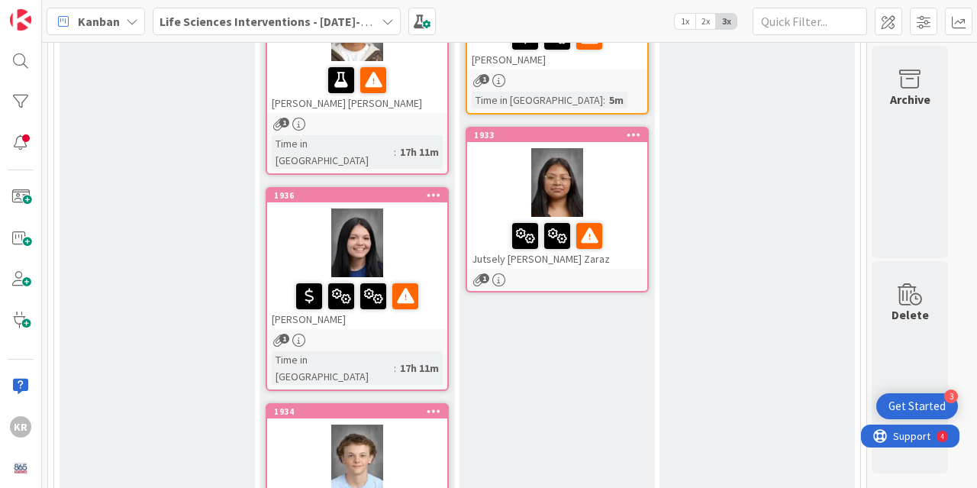
click at [404, 351] on div "Time in Column : 17h 11m" at bounding box center [357, 368] width 171 height 34
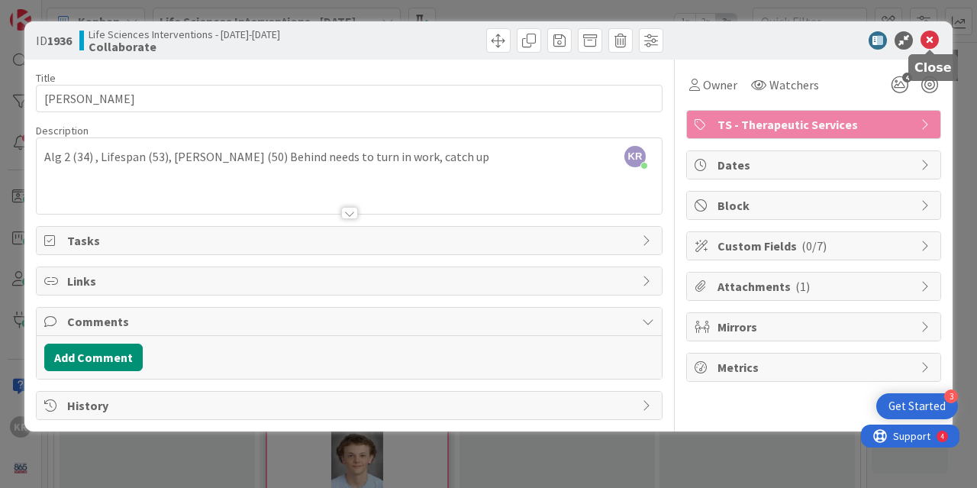
click at [926, 40] on icon at bounding box center [929, 40] width 18 height 18
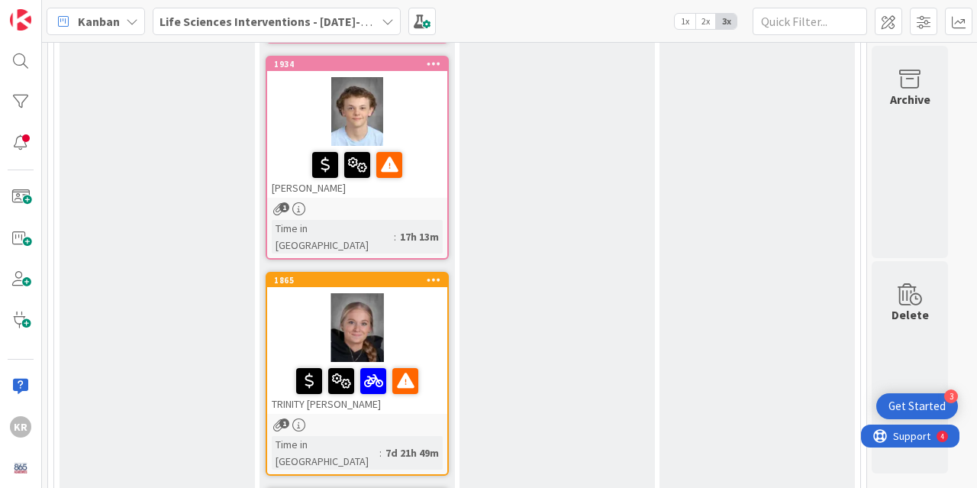
scroll to position [1135, 0]
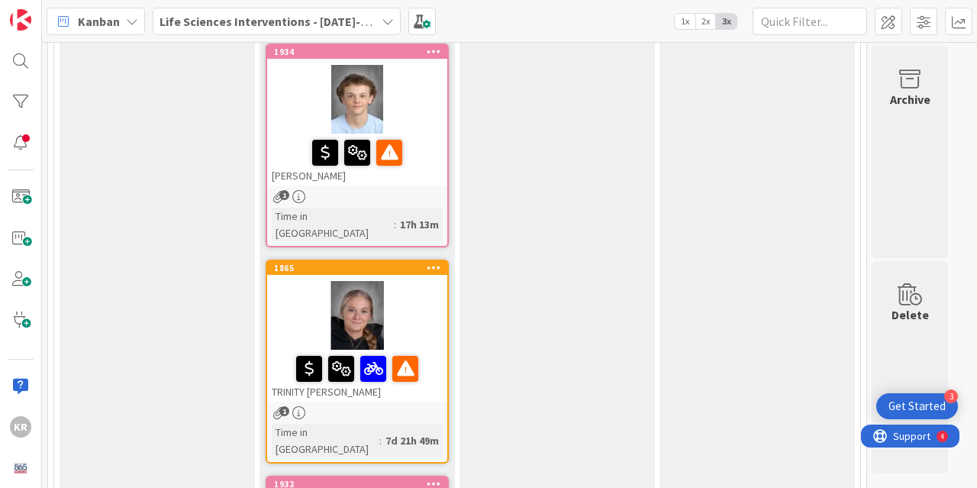
click at [408, 406] on div "1" at bounding box center [357, 412] width 180 height 13
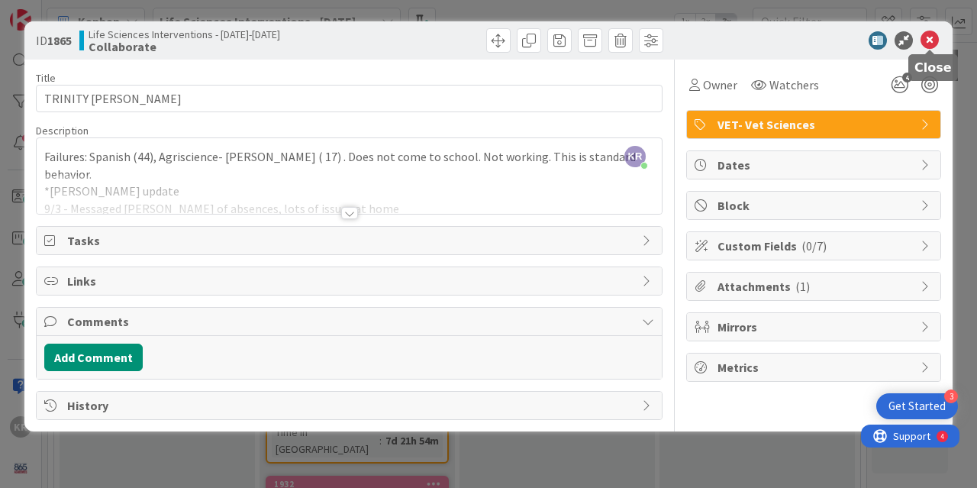
click at [932, 44] on icon at bounding box center [929, 40] width 18 height 18
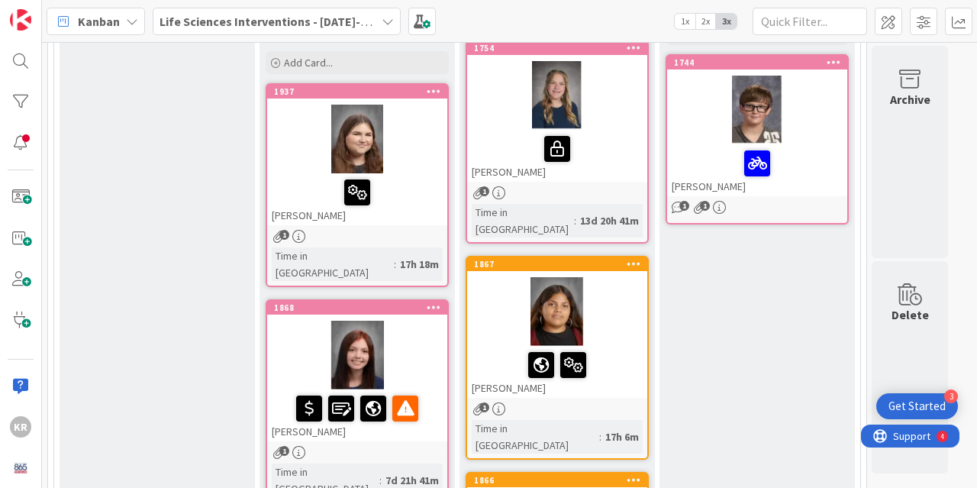
scroll to position [220, 0]
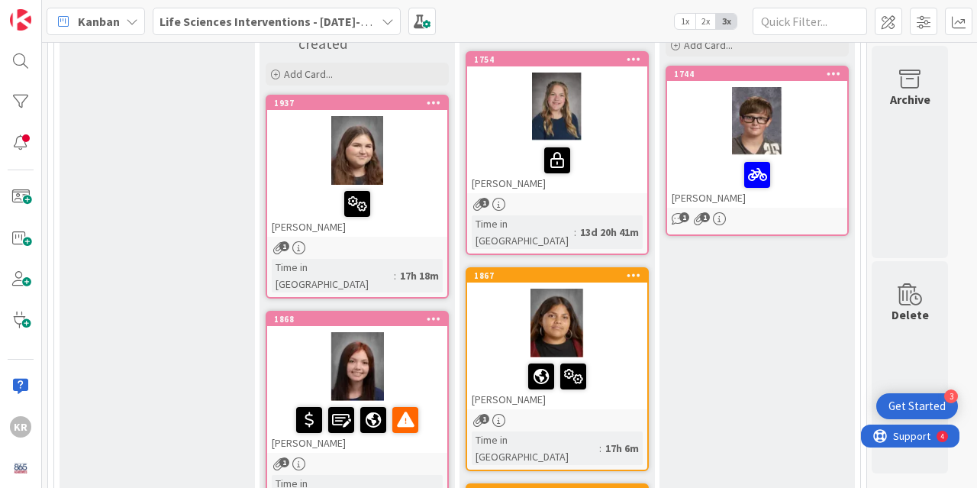
click at [821, 128] on div at bounding box center [757, 121] width 180 height 69
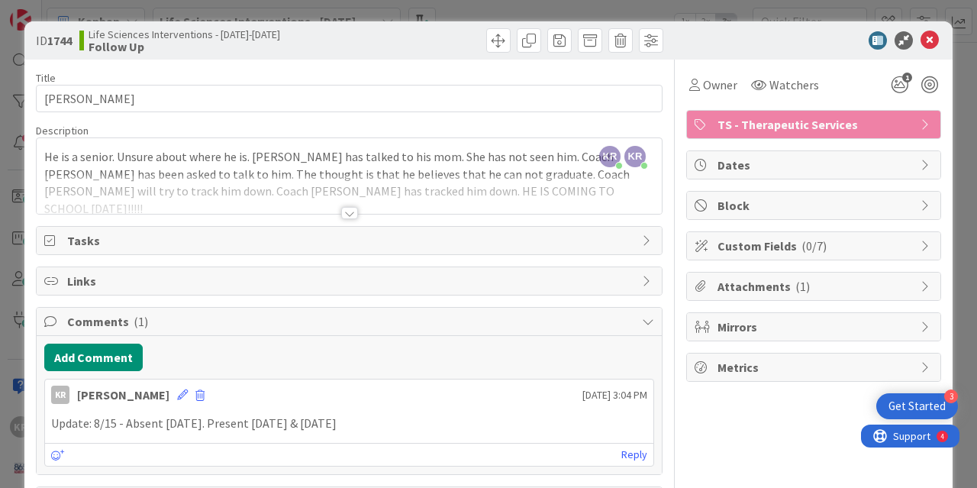
click at [349, 209] on div at bounding box center [349, 213] width 17 height 12
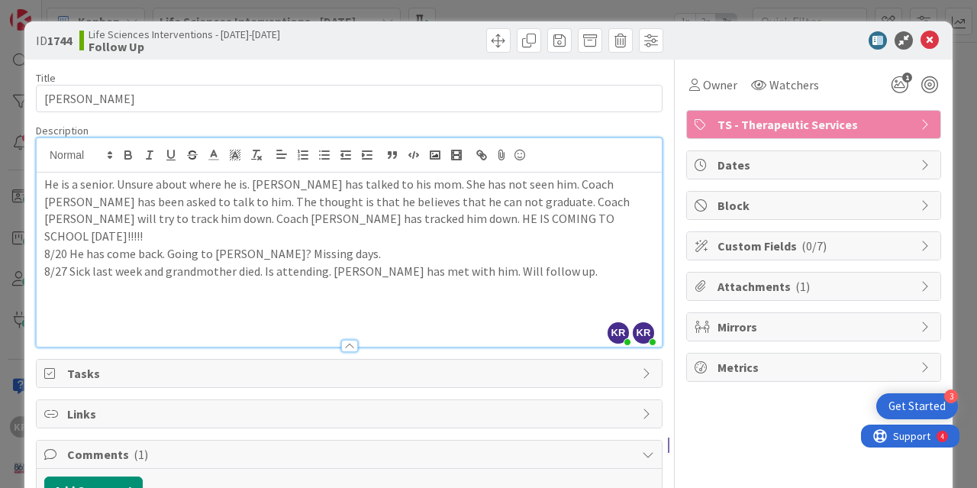
click at [531, 263] on p "8/27 Sick last week and grandmother died. Is attending. Byrd has met with him. …" at bounding box center [349, 272] width 610 height 18
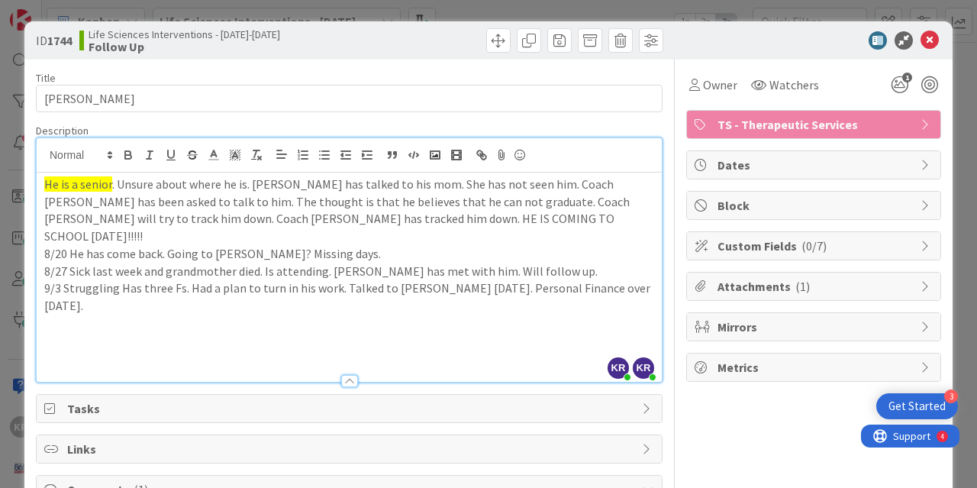
click at [92, 284] on p "9/3 Struggling Has three Fs. Had a plan to turn in his work. Talked to Hughes y…" at bounding box center [349, 296] width 610 height 34
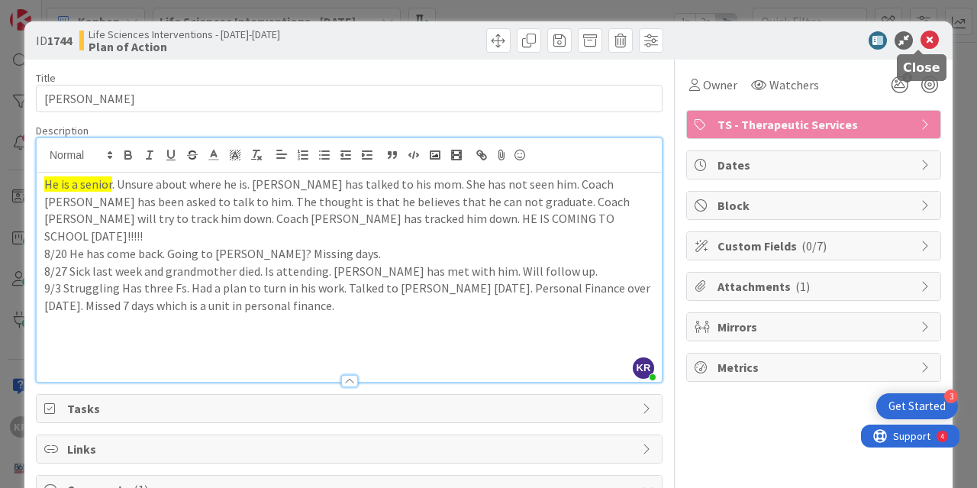
click at [920, 34] on icon at bounding box center [929, 40] width 18 height 18
